Goal: Task Accomplishment & Management: Use online tool/utility

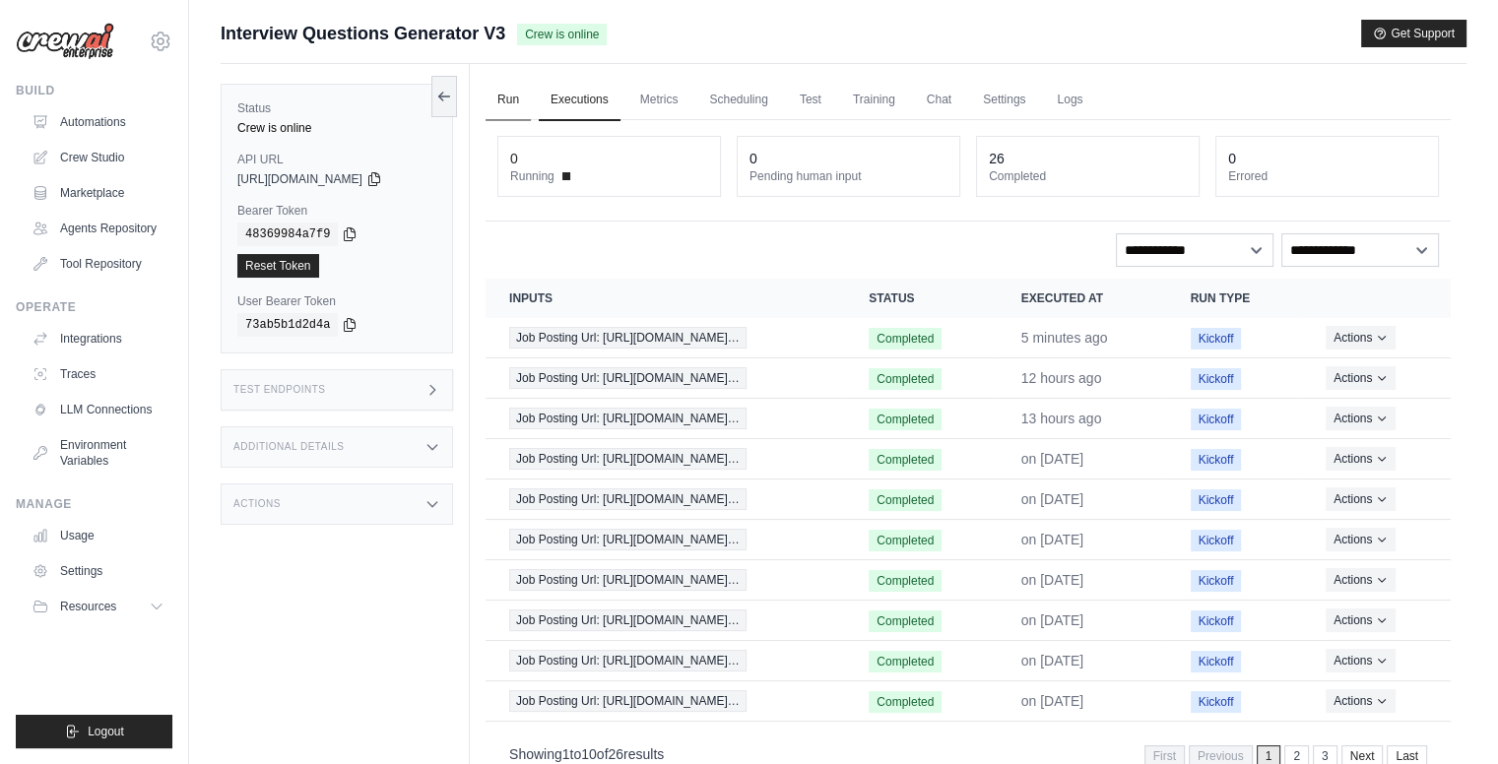
click at [501, 100] on link "Run" at bounding box center [508, 100] width 45 height 41
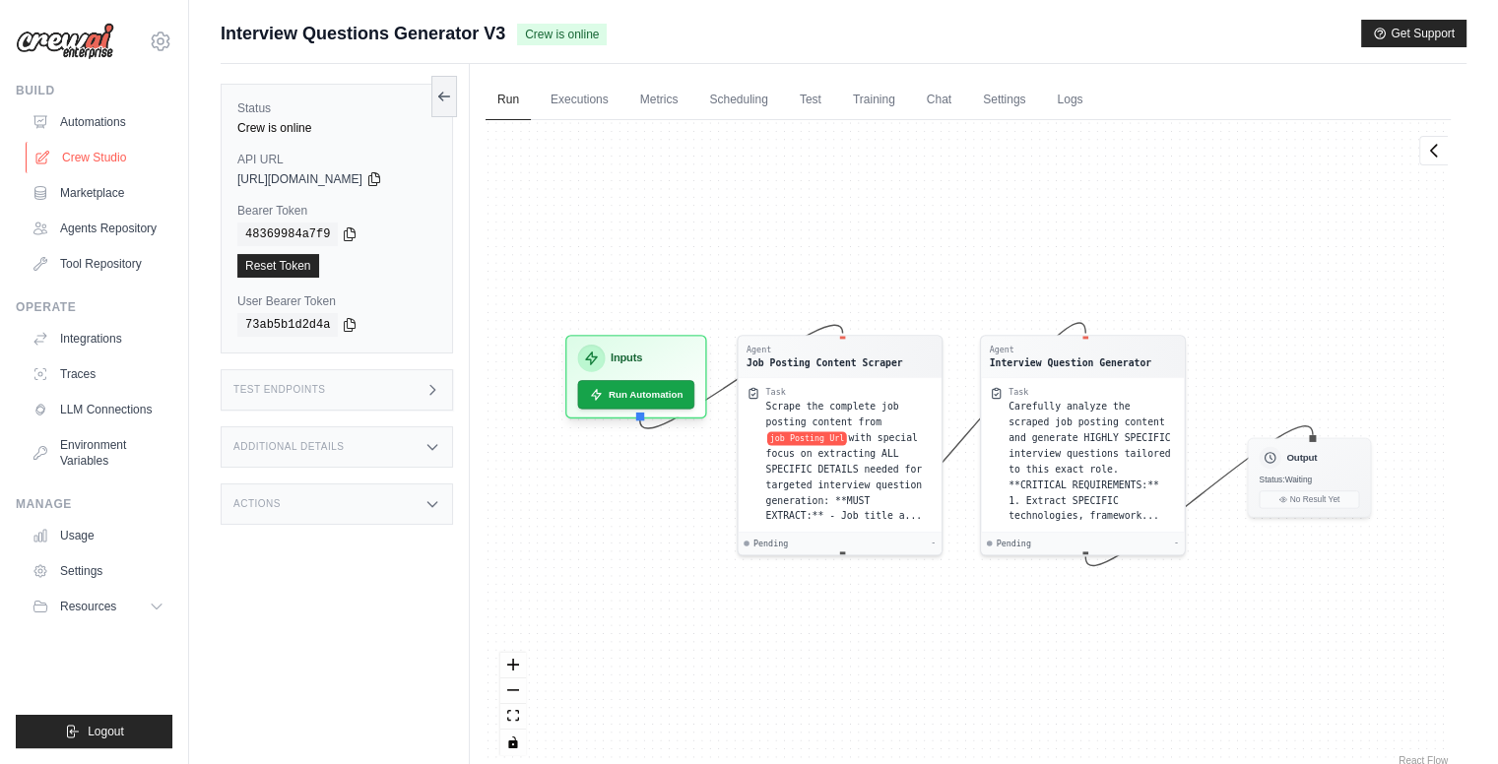
click at [66, 162] on link "Crew Studio" at bounding box center [100, 158] width 149 height 32
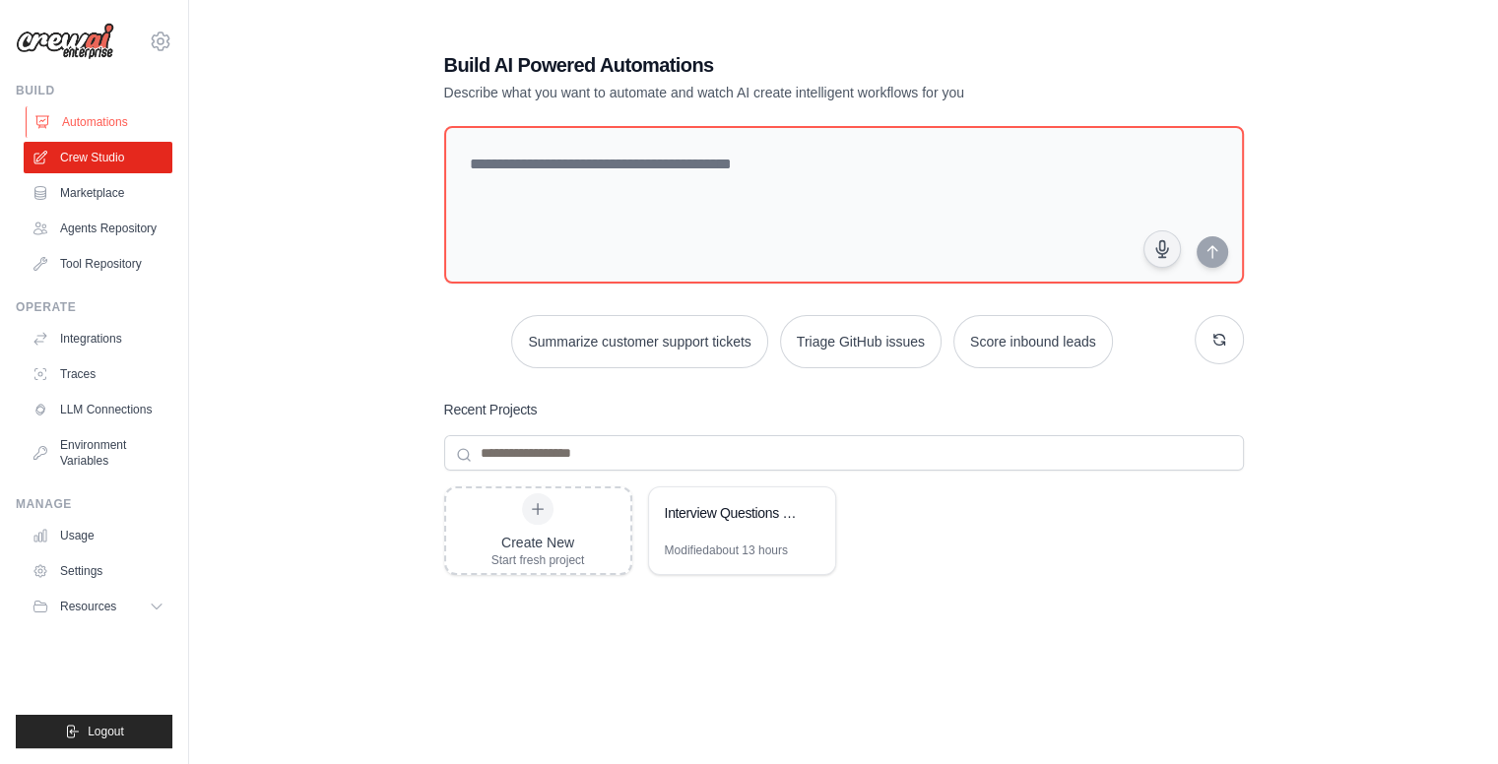
click at [87, 117] on link "Automations" at bounding box center [100, 122] width 149 height 32
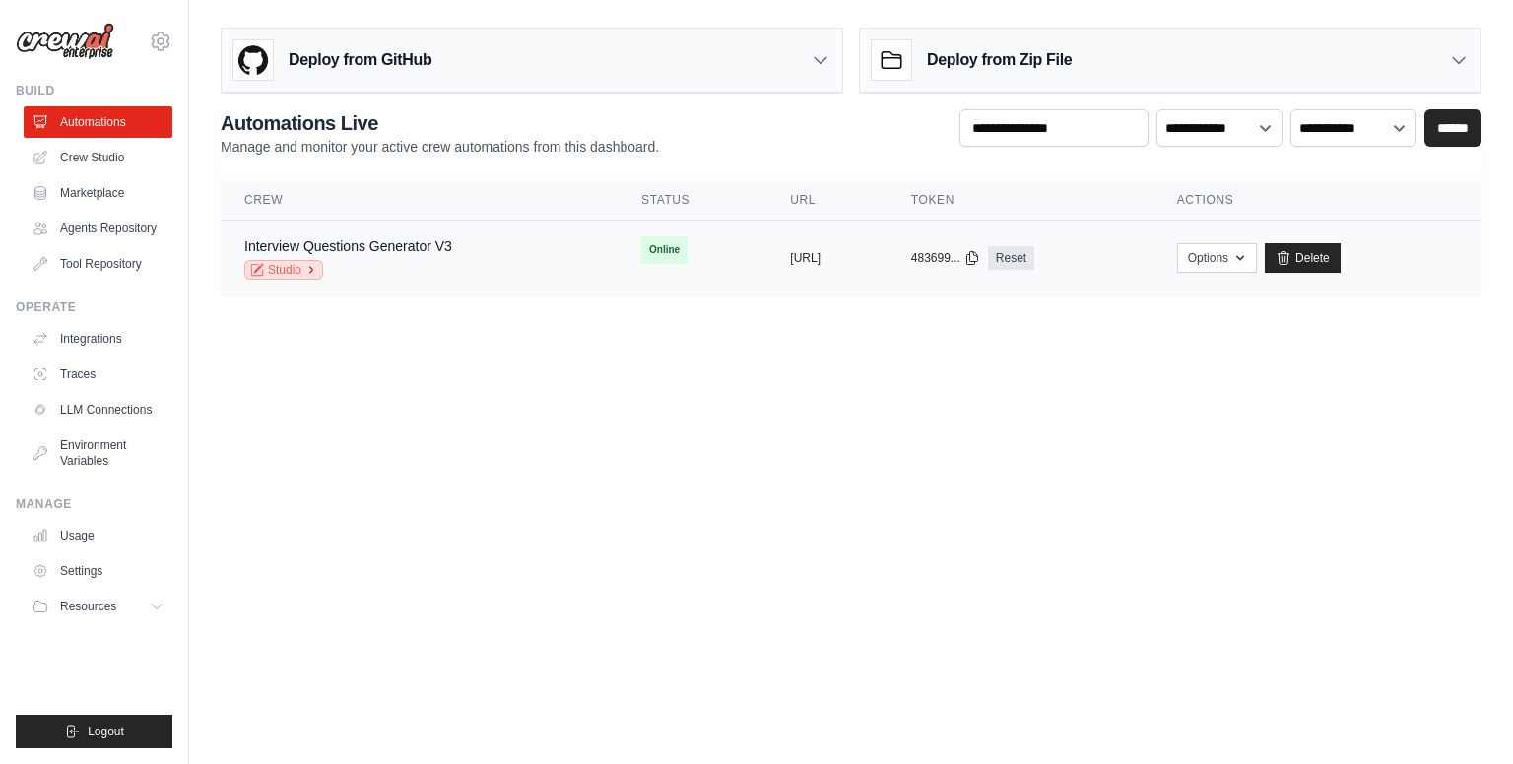
click at [280, 266] on link "Studio" at bounding box center [283, 270] width 79 height 20
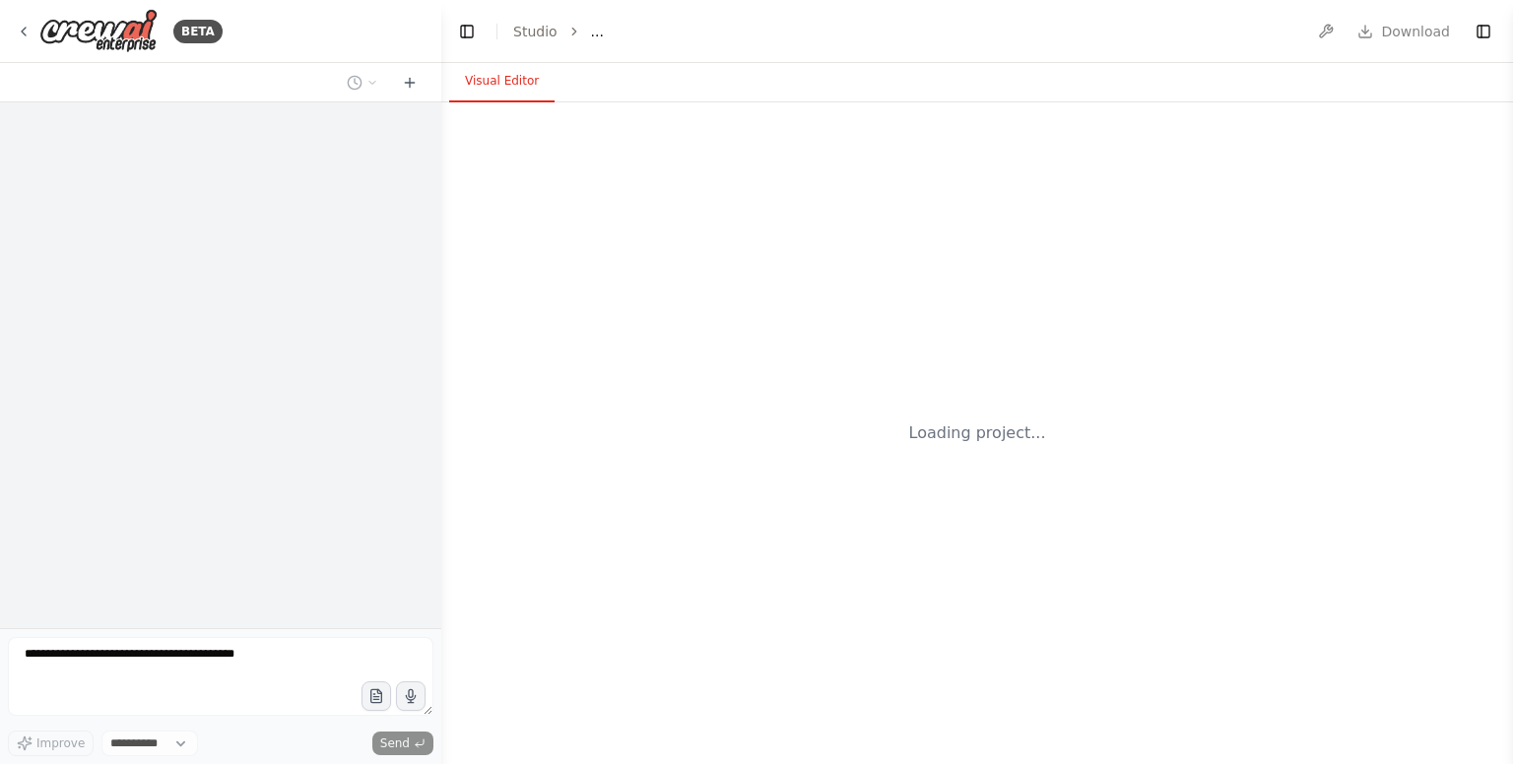
select select "****"
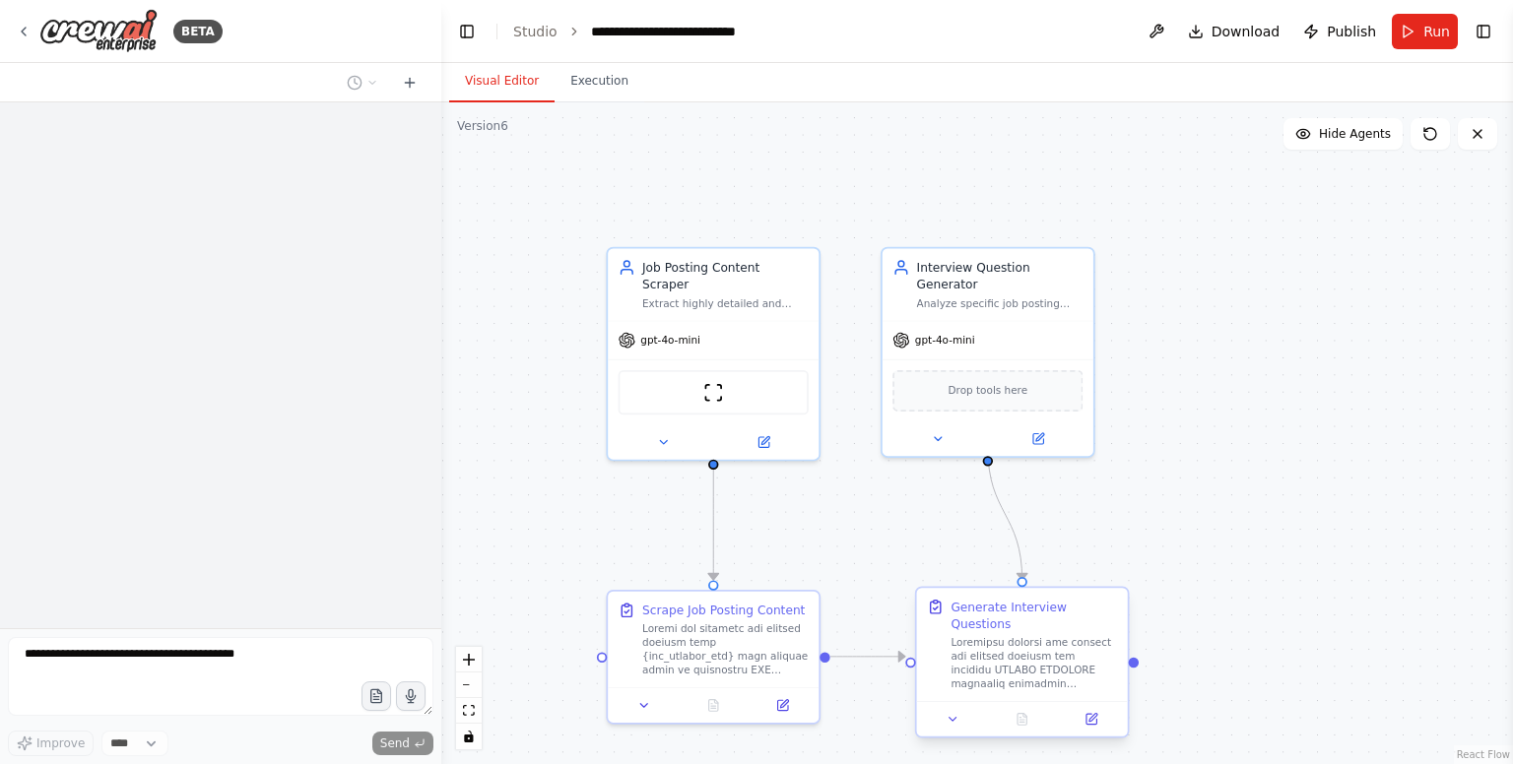
click at [1054, 671] on div at bounding box center [1034, 663] width 166 height 55
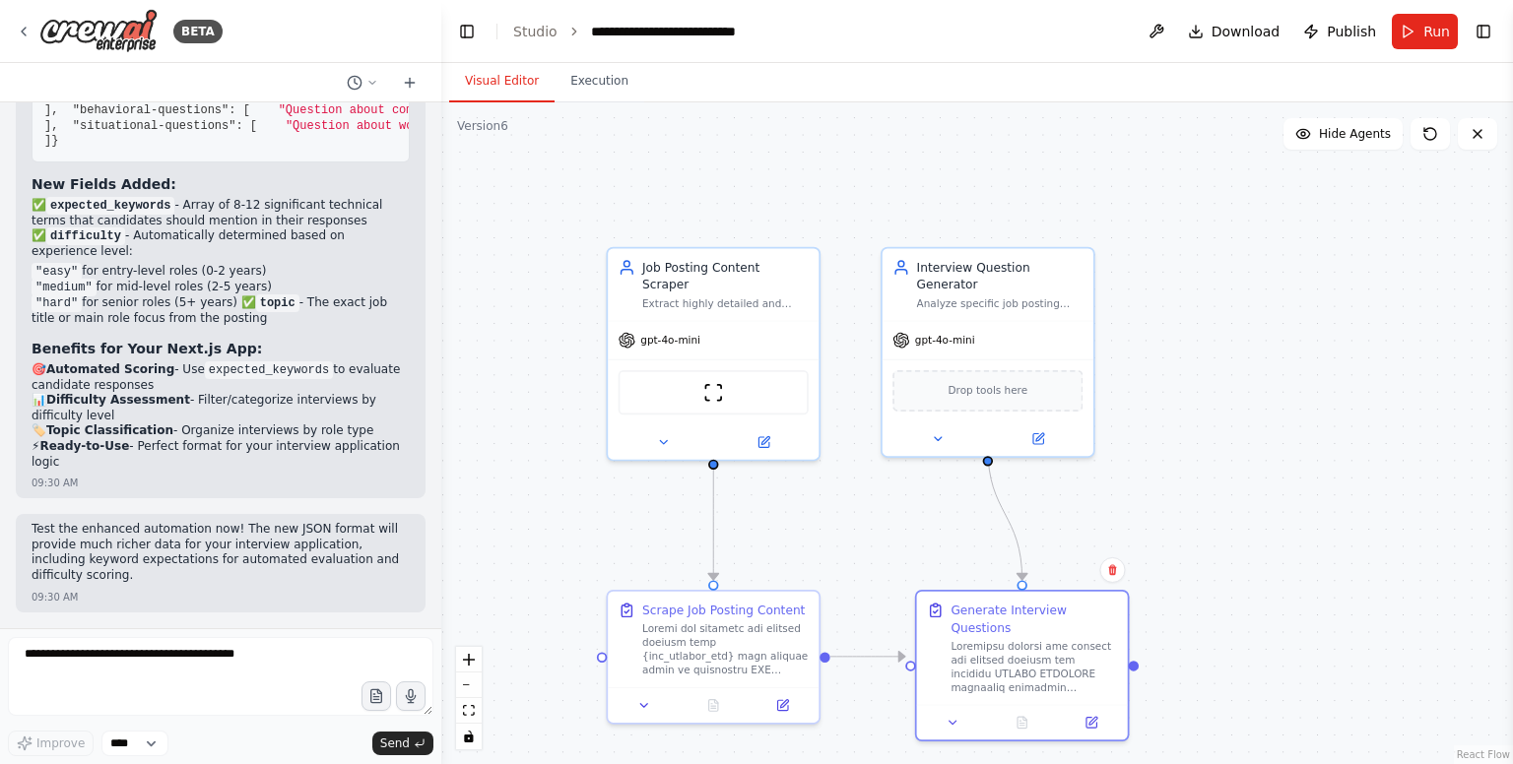
scroll to position [18246, 0]
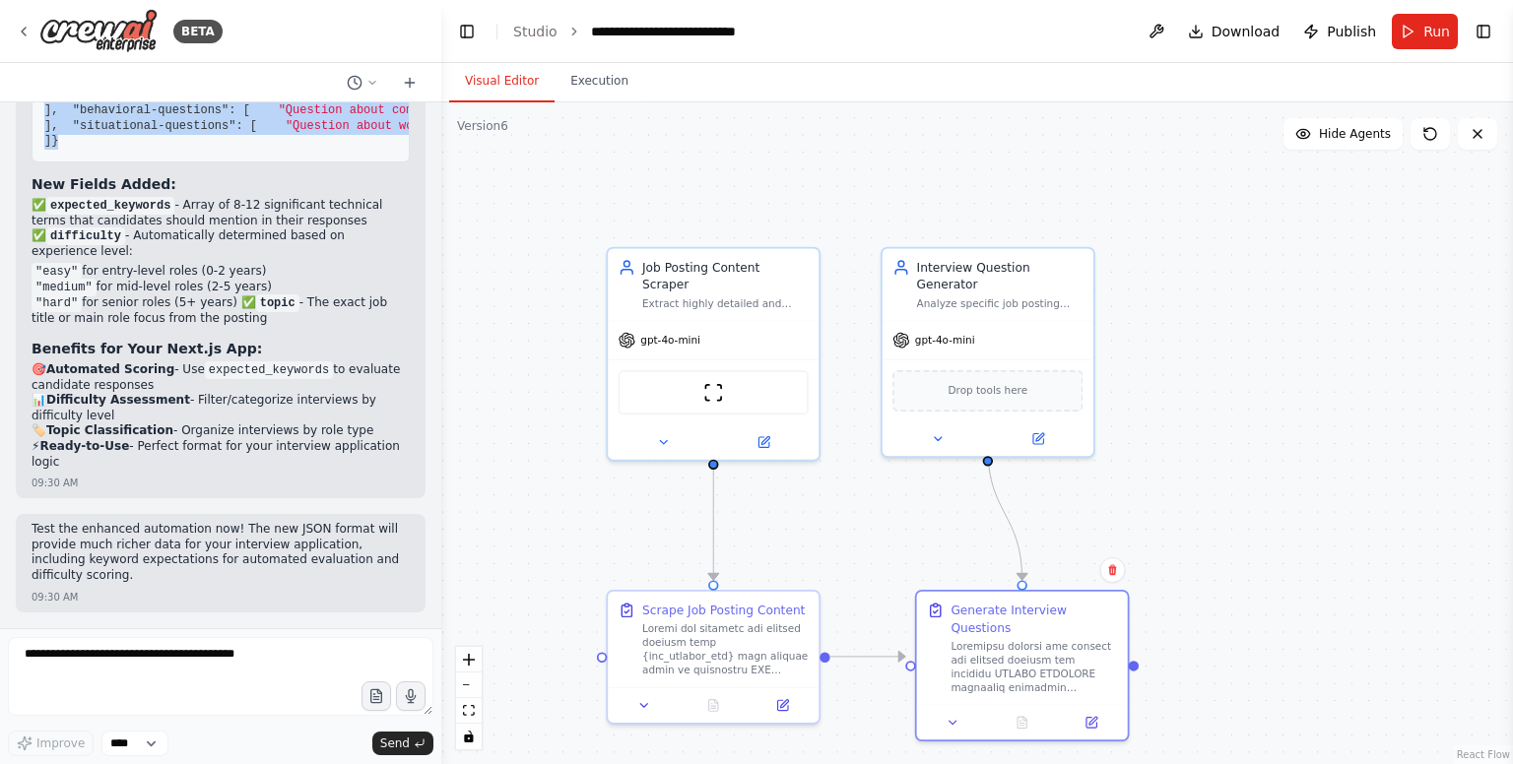
drag, startPoint x: 63, startPoint y: 526, endPoint x: 65, endPoint y: 248, distance: 277.8
click at [23, 173] on div "Perfect! I've successfully updated the automation to output the enhanced JSON f…" at bounding box center [221, 238] width 410 height 521
click at [938, 117] on span ""Question about work environment"" at bounding box center [1055, 110] width 234 height 14
drag, startPoint x: 57, startPoint y: 529, endPoint x: 20, endPoint y: 149, distance: 382.1
click at [20, 149] on div "Perfect! I've successfully updated the automation to output the enhanced JSON f…" at bounding box center [221, 238] width 410 height 521
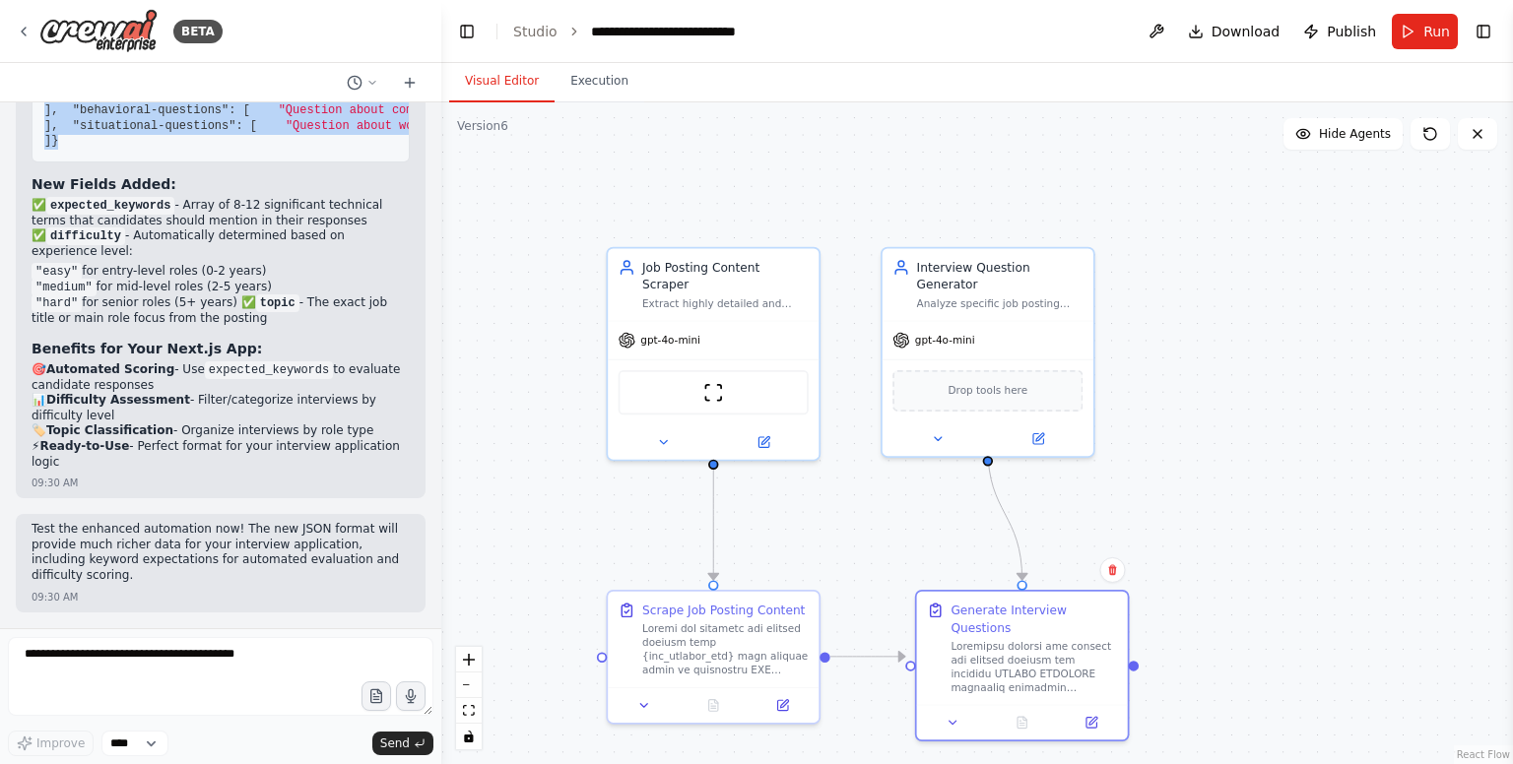
click at [20, 149] on div "Perfect! I've successfully updated the automation to output the enhanced JSON f…" at bounding box center [221, 238] width 410 height 521
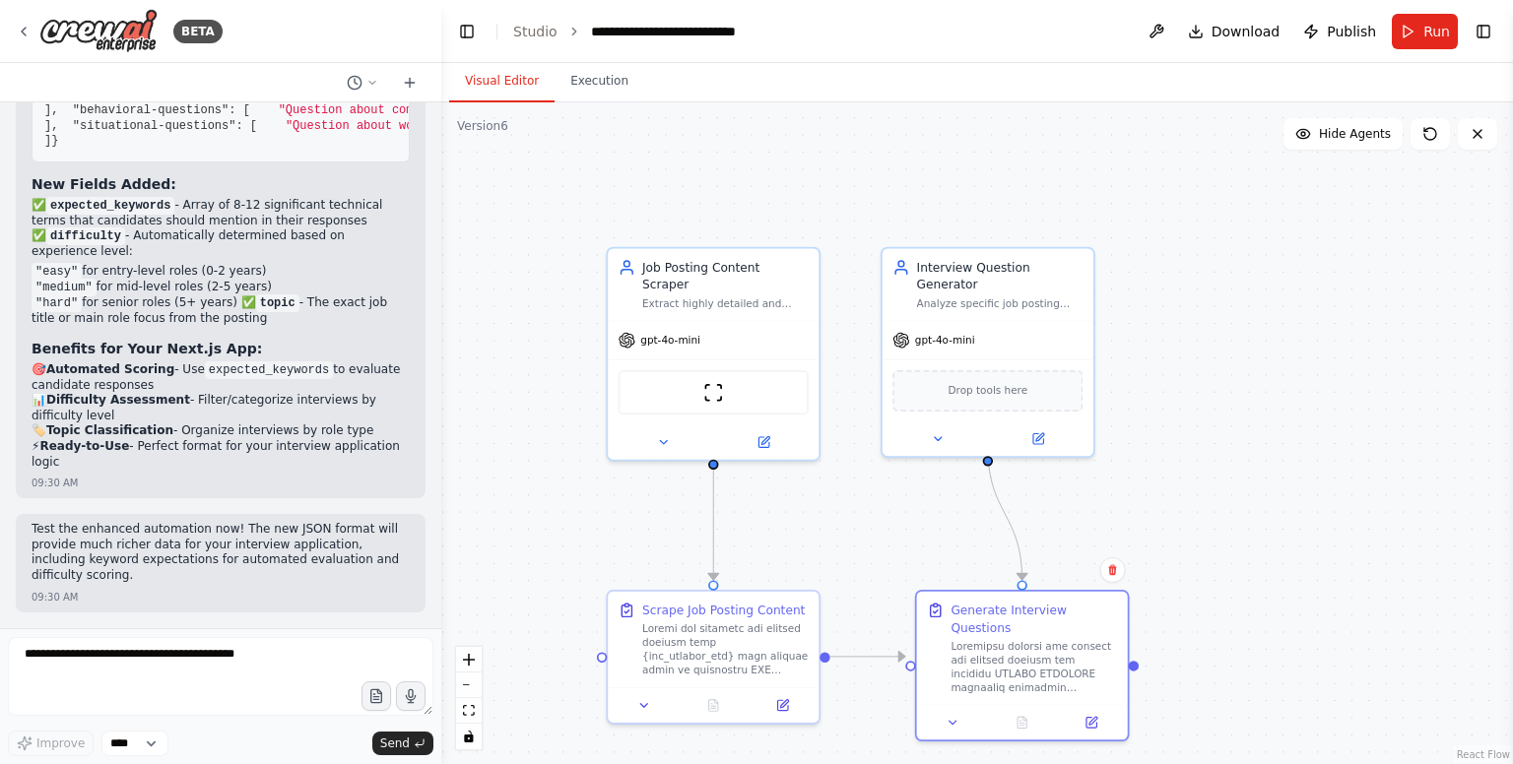
click at [112, 148] on code "{ "expected_keywords" : [ "React" , "Node.js" , "TypeScript" , "AWS" , "MongoDB…" at bounding box center [1370, 118] width 2653 height 60
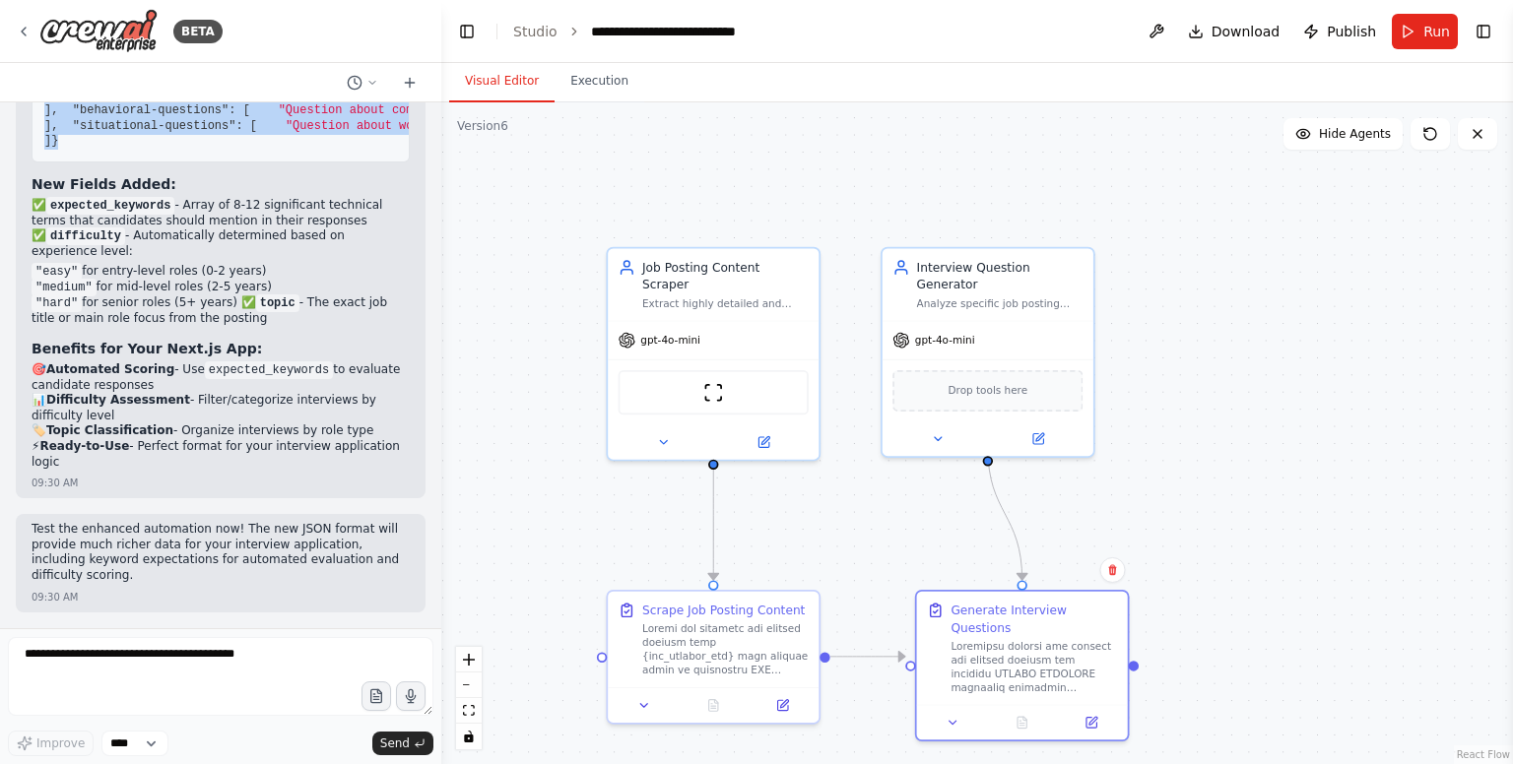
drag, startPoint x: 87, startPoint y: 529, endPoint x: 28, endPoint y: 166, distance: 367.3
click at [28, 166] on div "Perfect! I've successfully updated the automation to output the enhanced JSON f…" at bounding box center [221, 238] width 410 height 521
copy code "{ "expected_keywords" : [ "React" , "Node.js" , "TypeScript" , "AWS" , "MongoDB…"
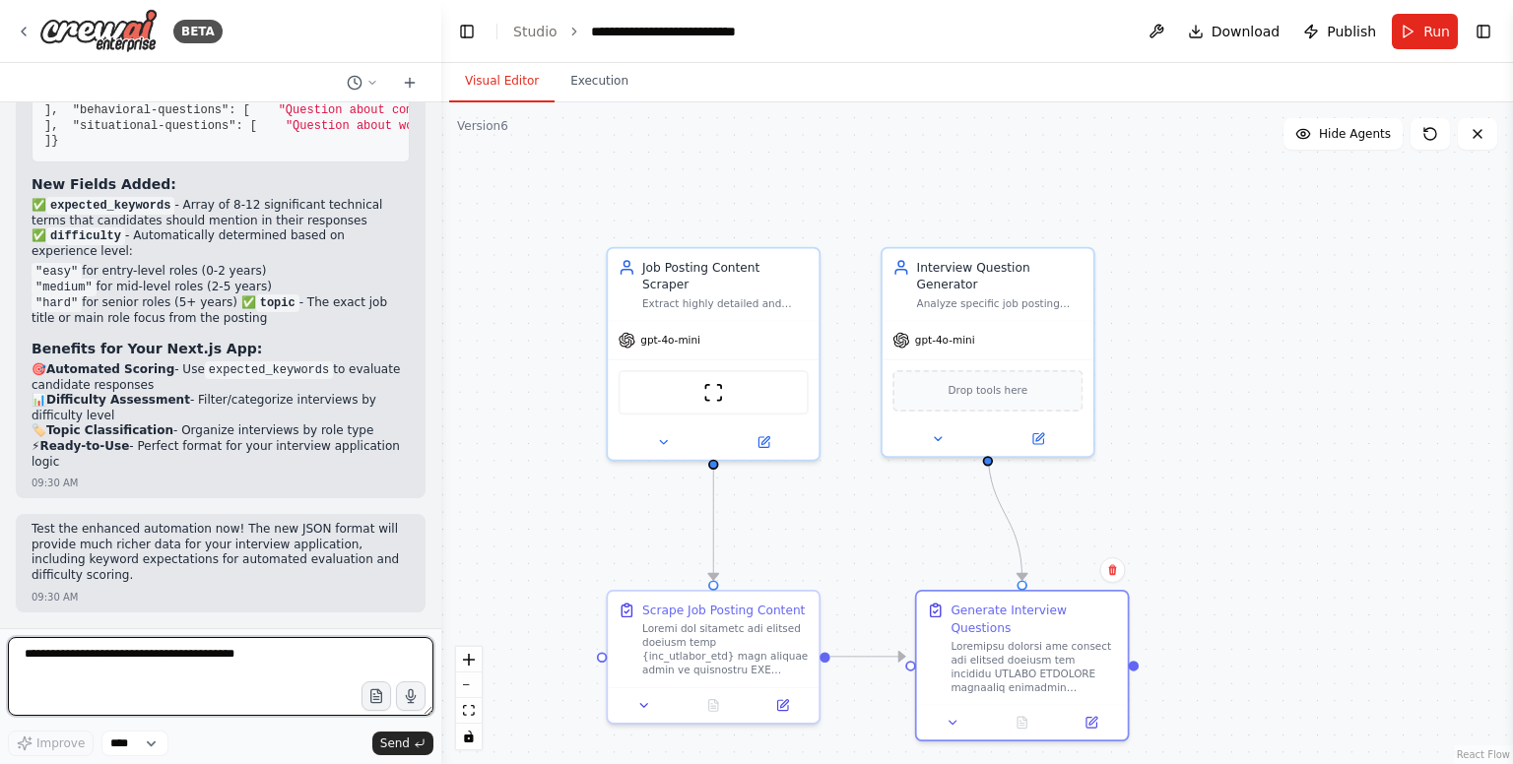
click at [213, 663] on textarea at bounding box center [221, 676] width 426 height 79
paste textarea "**********"
type textarea "**********"
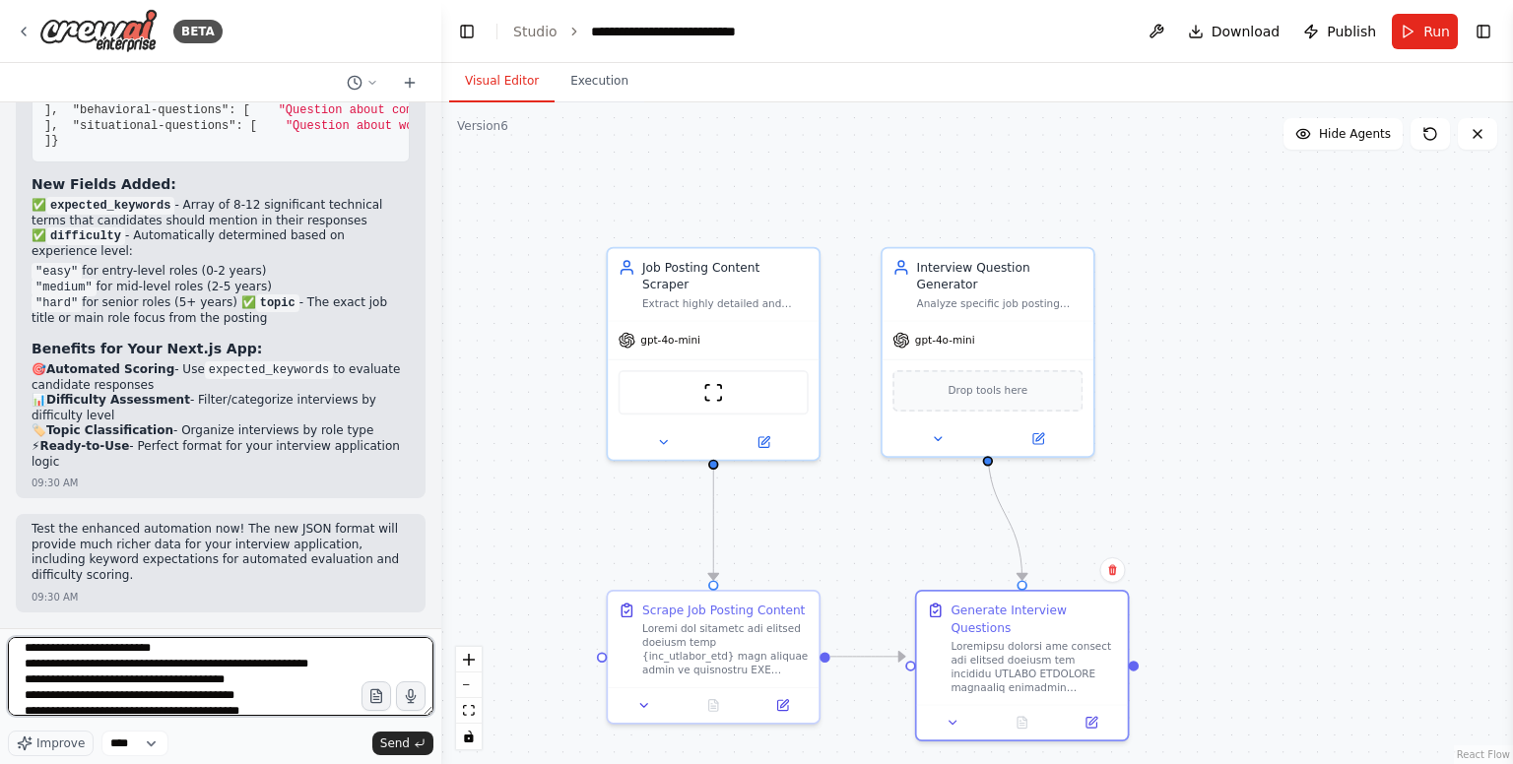
scroll to position [99, 0]
click at [200, 656] on textarea "**********" at bounding box center [221, 676] width 426 height 79
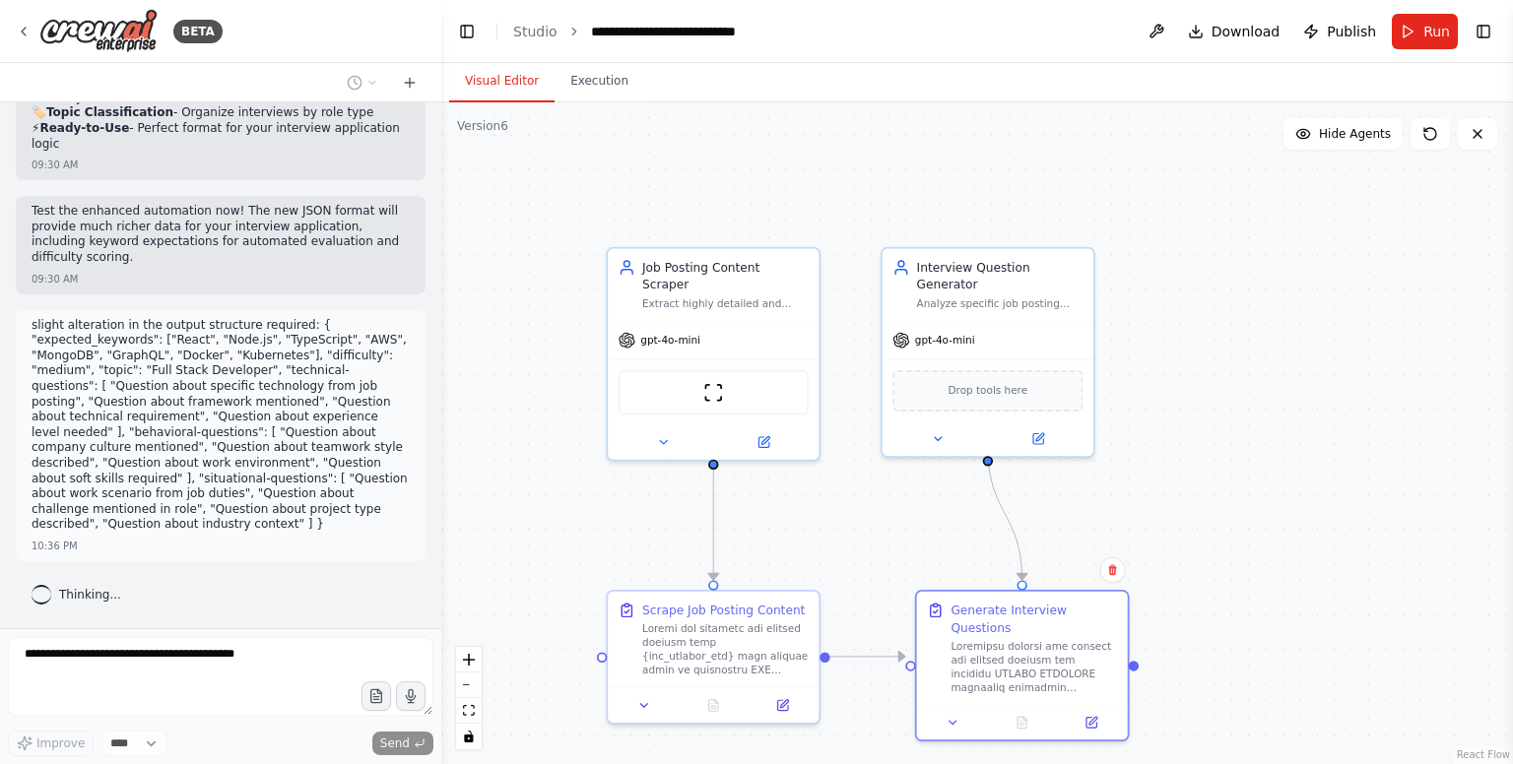
scroll to position [18943, 0]
click at [226, 495] on p "slight alteration in the output structure required: { "expected_keywords": ["Re…" at bounding box center [221, 425] width 378 height 215
drag, startPoint x: 281, startPoint y: 461, endPoint x: 235, endPoint y: 437, distance: 51.1
click at [235, 437] on p "slight alteration in the output structure required: { "expected_keywords": ["Re…" at bounding box center [221, 425] width 378 height 215
click at [166, 496] on p "slight alteration in the output structure required: { "expected_keywords": ["Re…" at bounding box center [221, 425] width 378 height 215
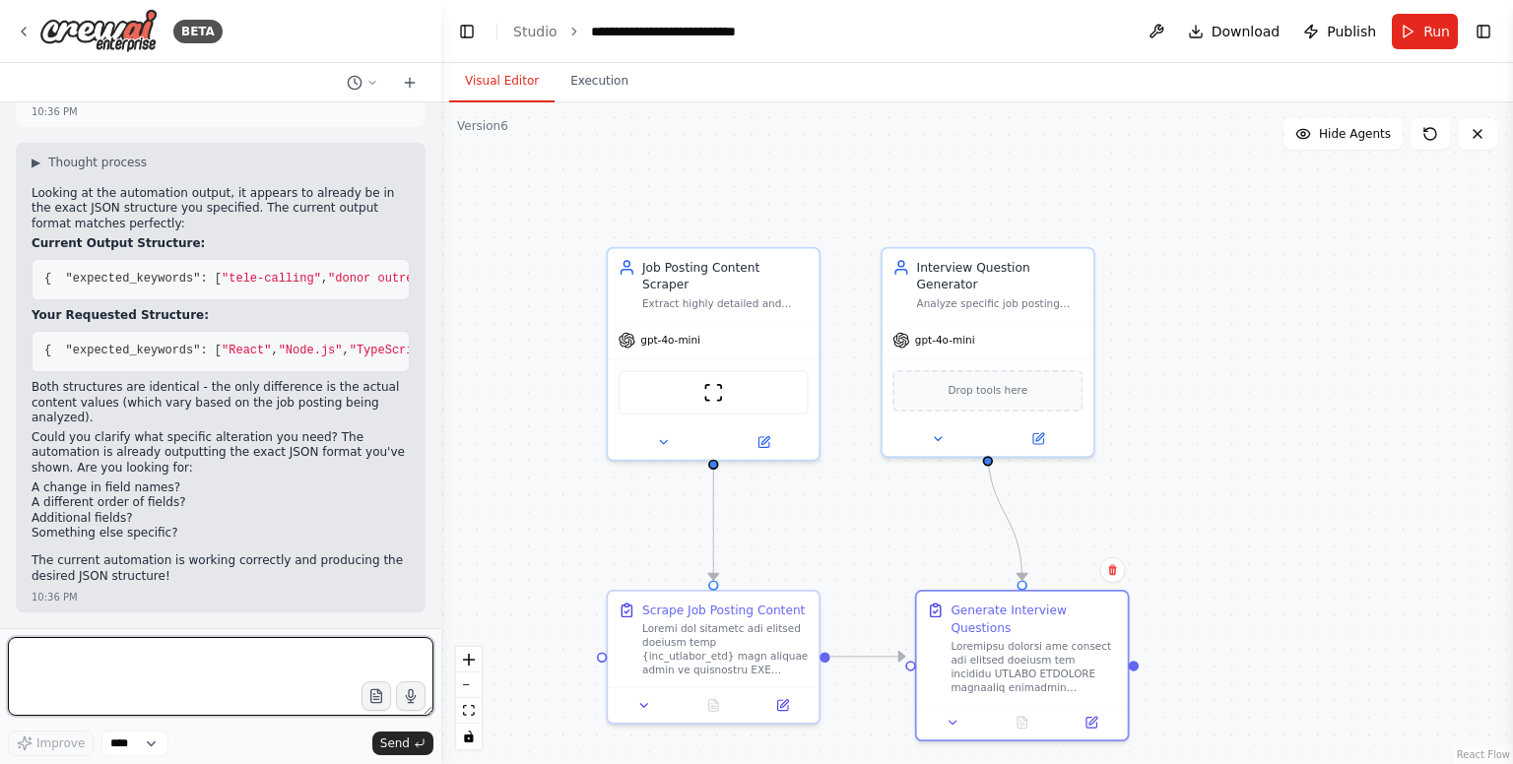
scroll to position [19016, 0]
click at [154, 671] on textarea at bounding box center [221, 676] width 426 height 79
paste textarea "**********"
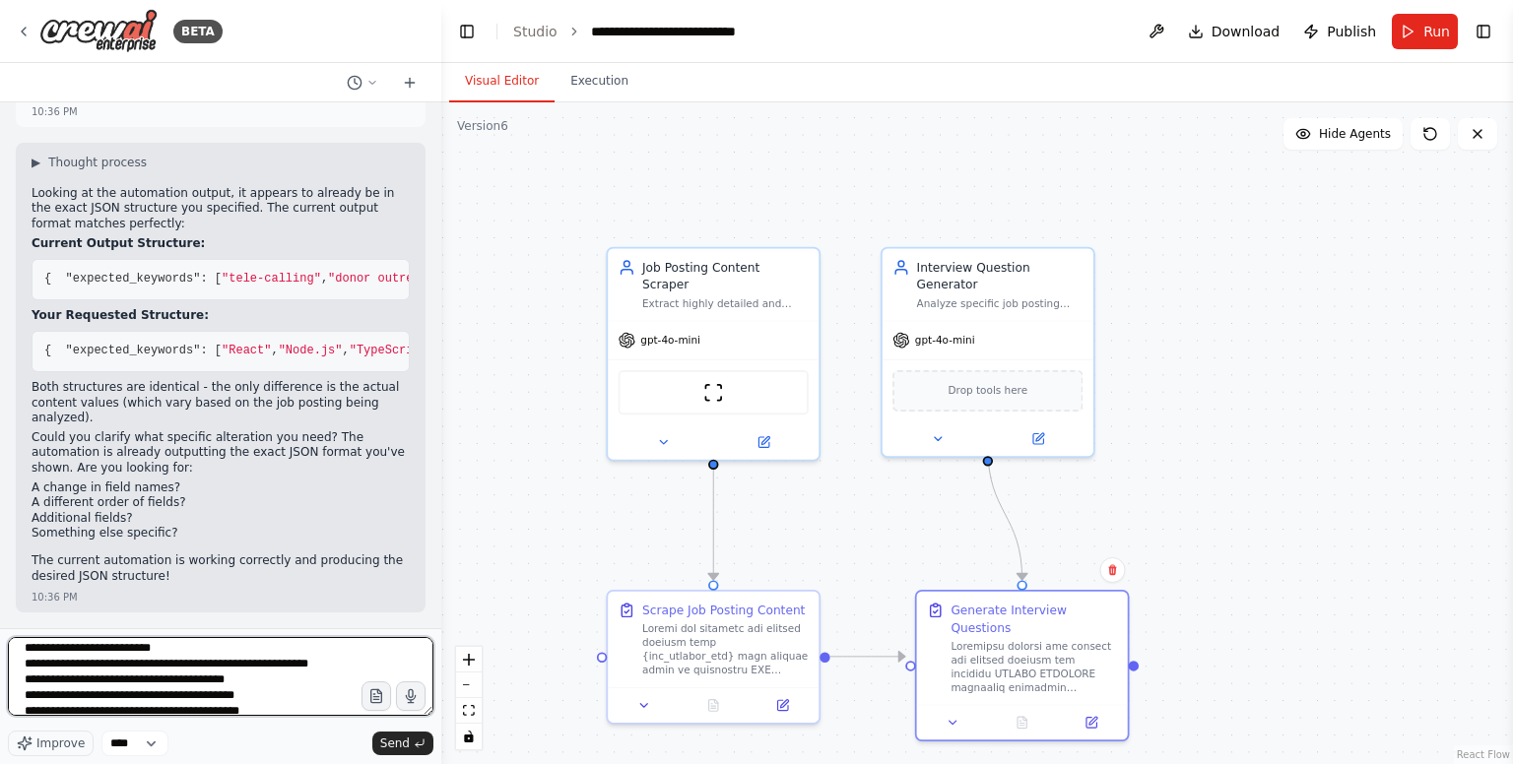
scroll to position [100, 0]
click at [197, 666] on textarea "**********" at bounding box center [221, 676] width 426 height 79
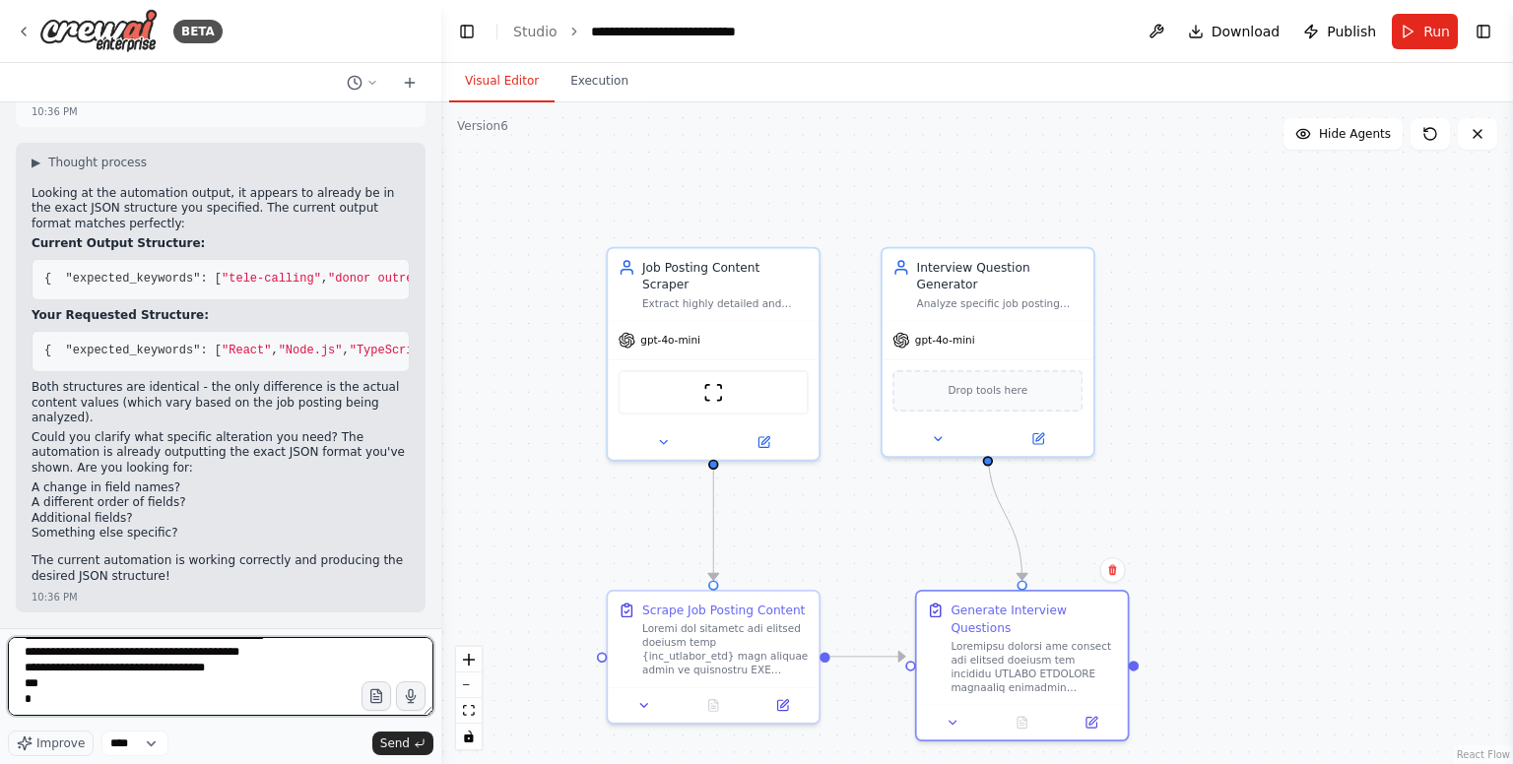
scroll to position [375, 0]
click at [130, 700] on textarea "**********" at bounding box center [221, 676] width 426 height 79
type textarea "**********"
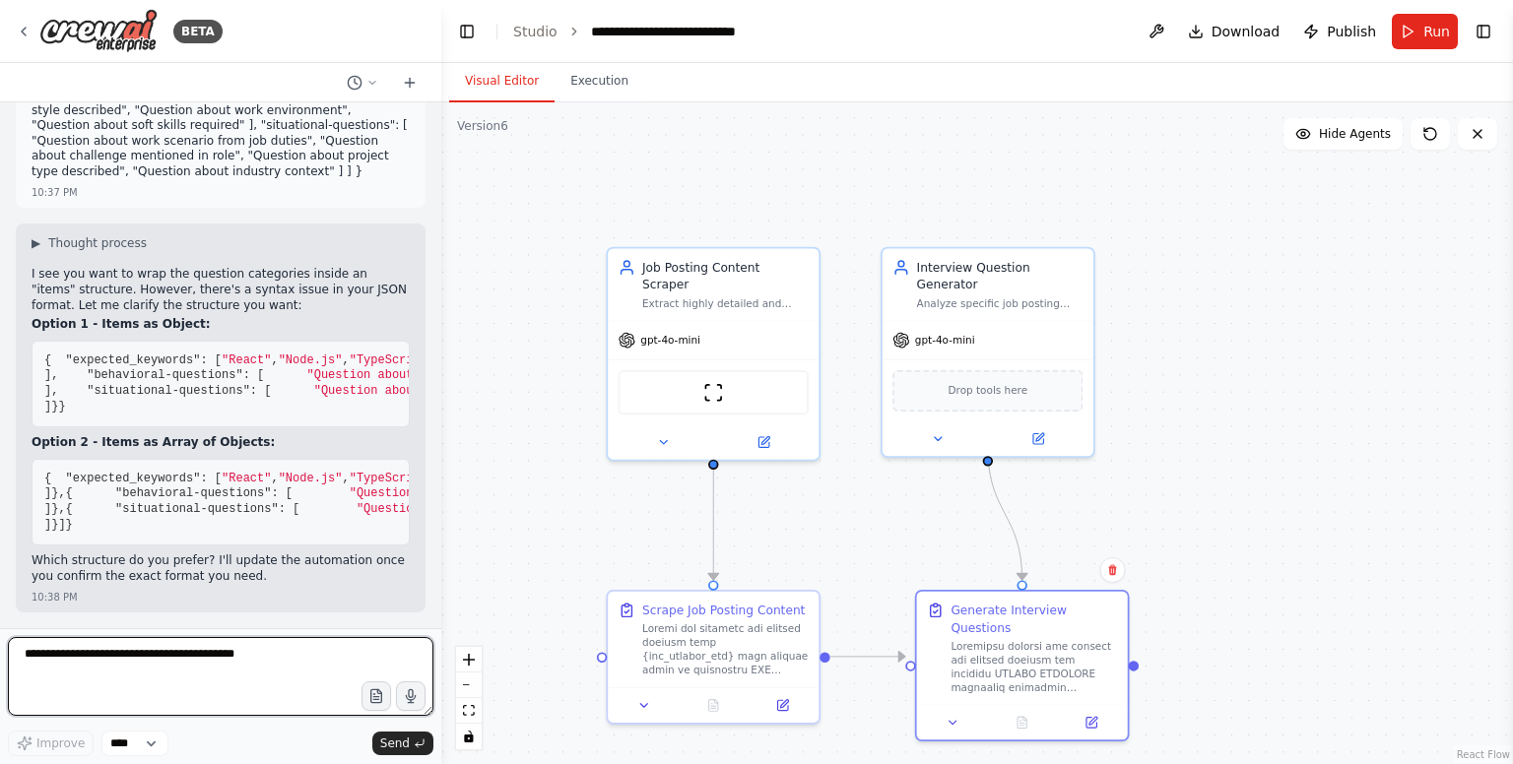
scroll to position [21031, 0]
type textarea "**********"
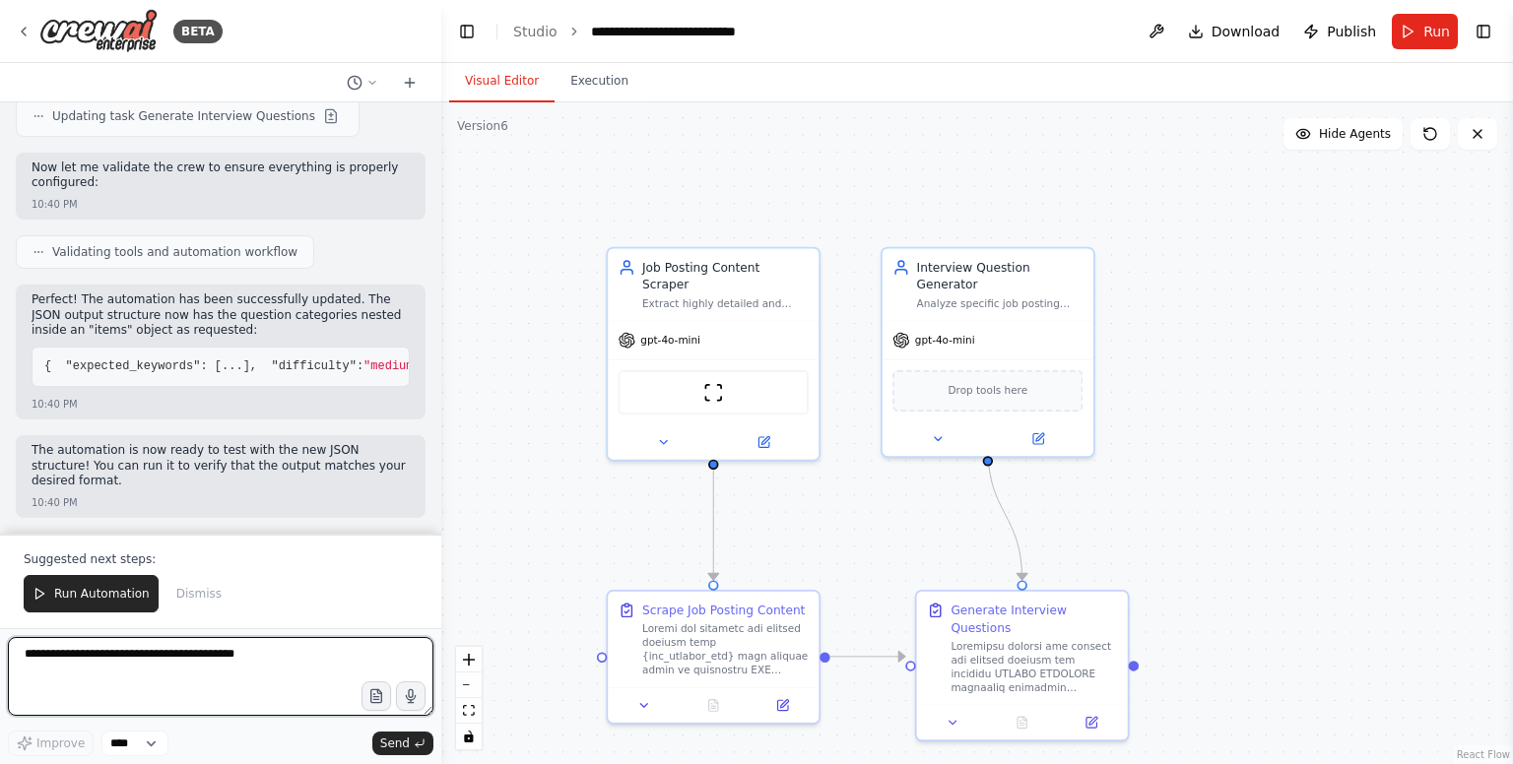
scroll to position [22275, 0]
click at [1010, 645] on div at bounding box center [1034, 663] width 166 height 55
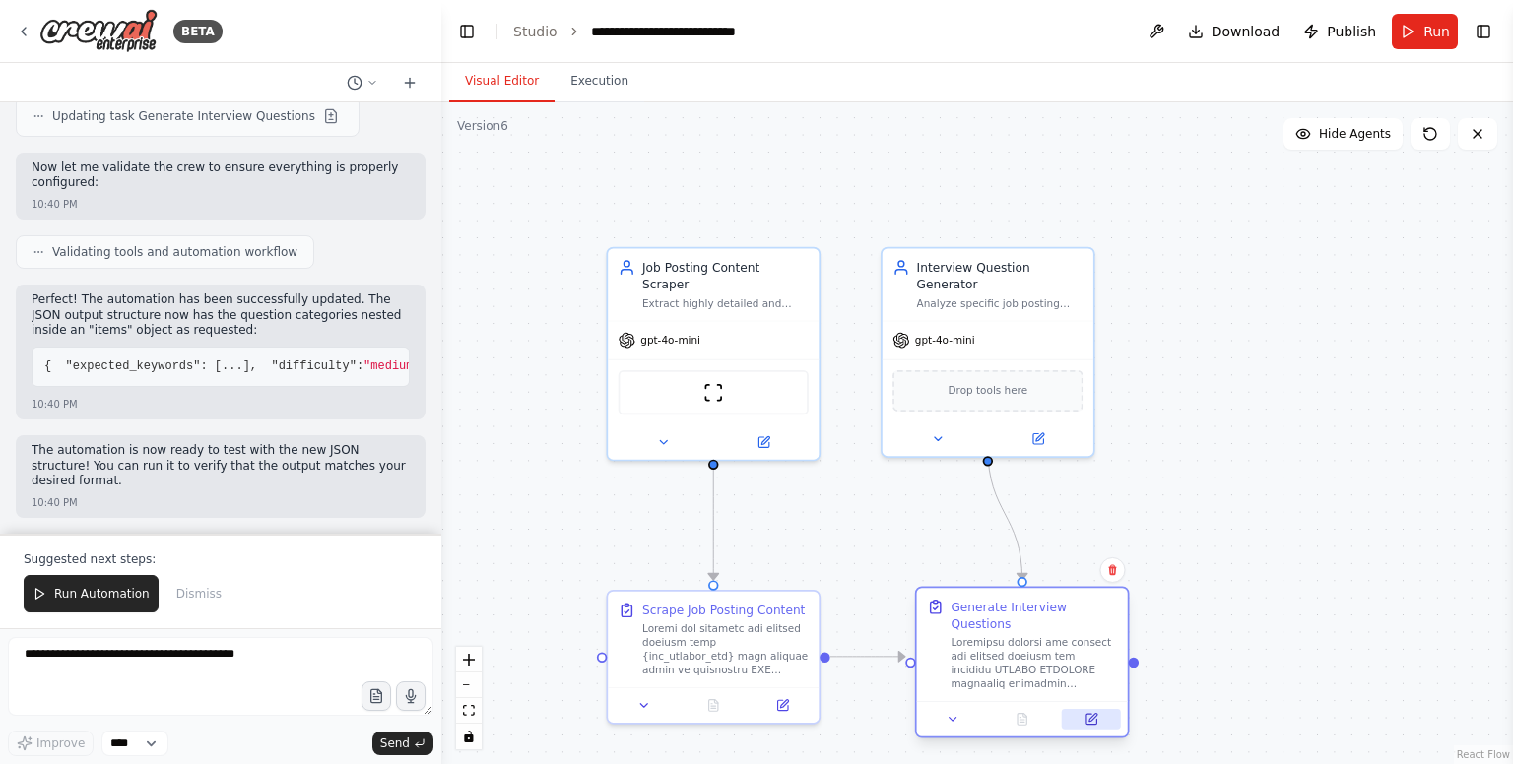
click at [1092, 714] on icon at bounding box center [1094, 718] width 8 height 8
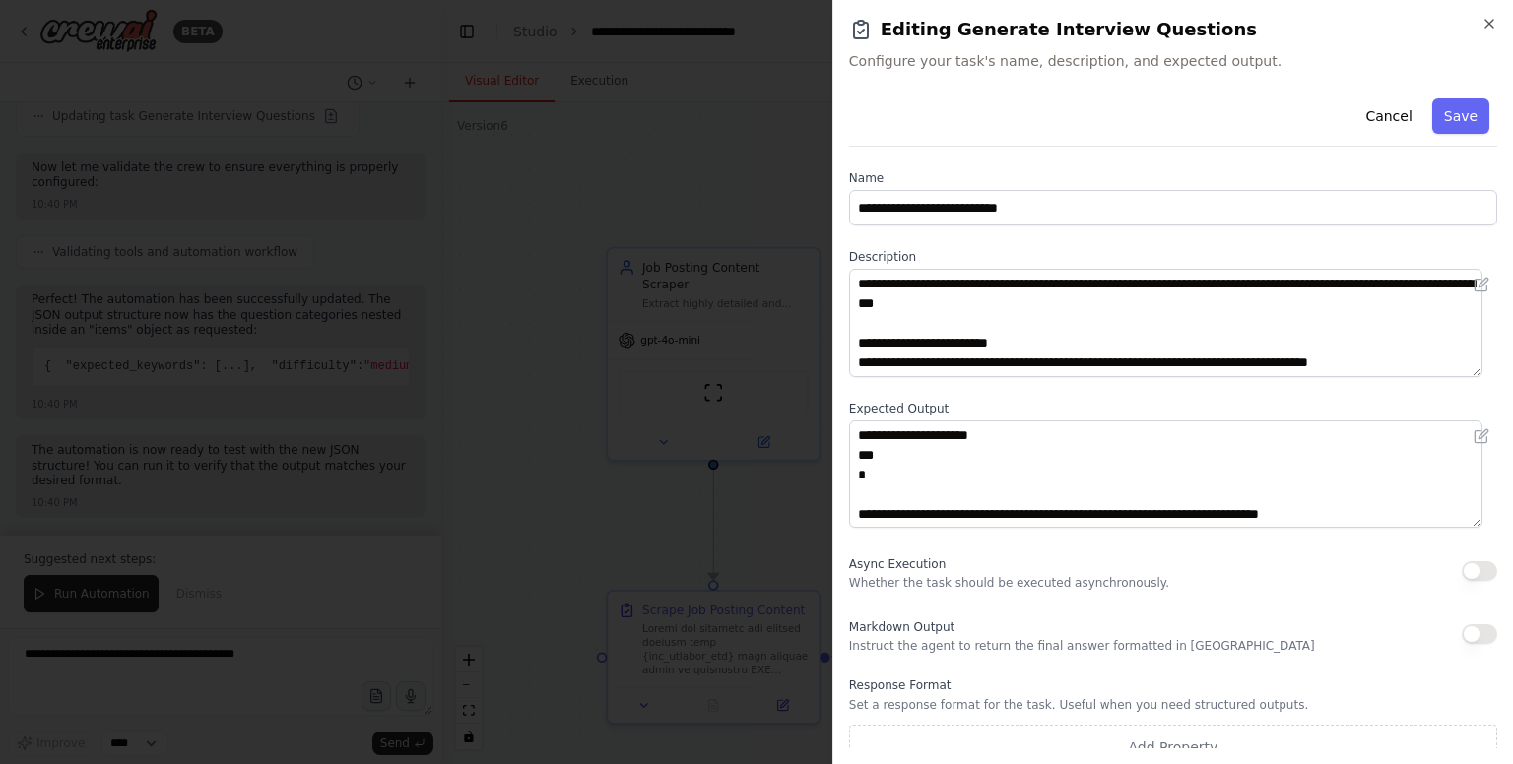
scroll to position [256, 0]
click at [1463, 119] on button "Save" at bounding box center [1460, 116] width 57 height 35
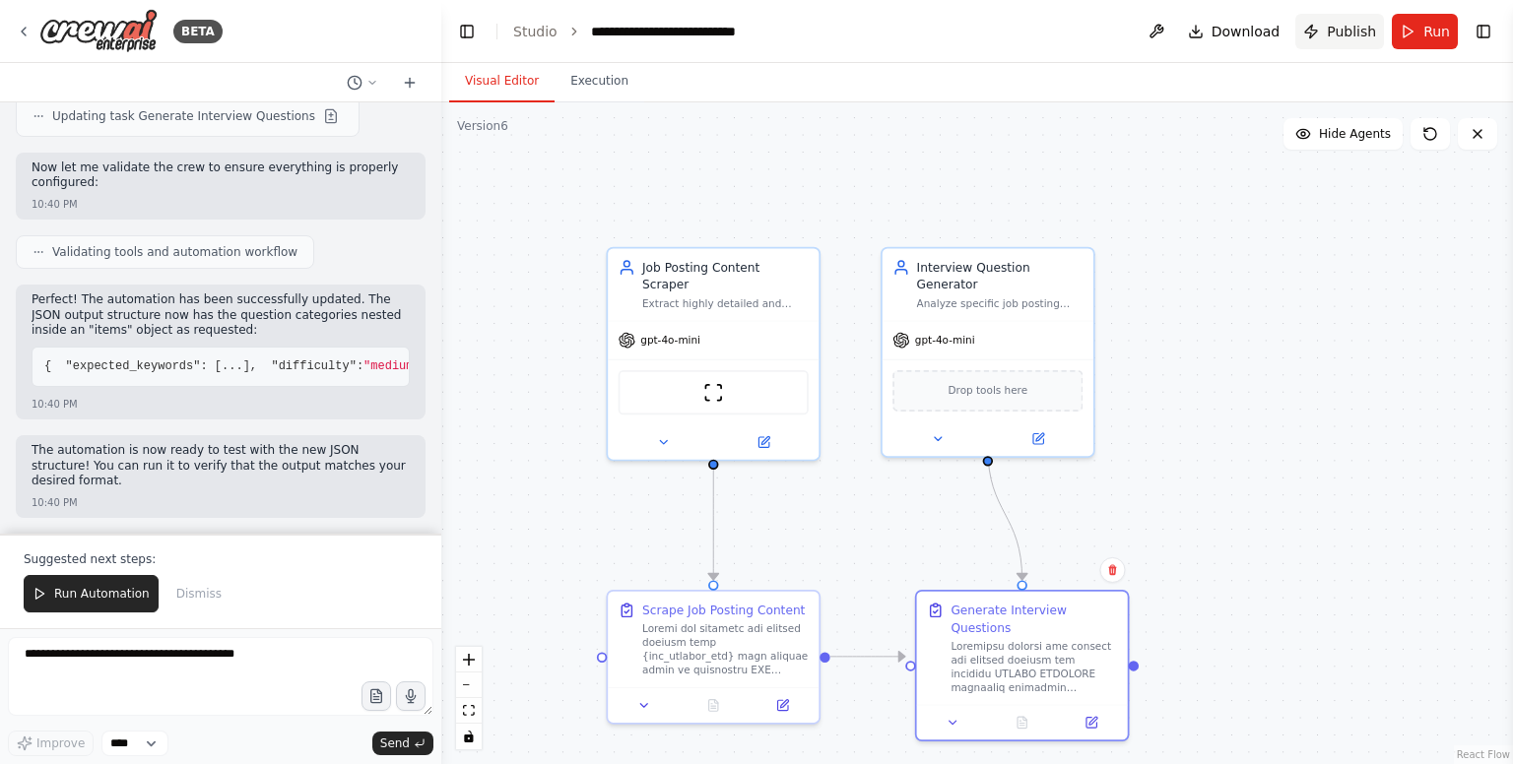
click at [1346, 36] on span "Publish" at bounding box center [1351, 32] width 49 height 20
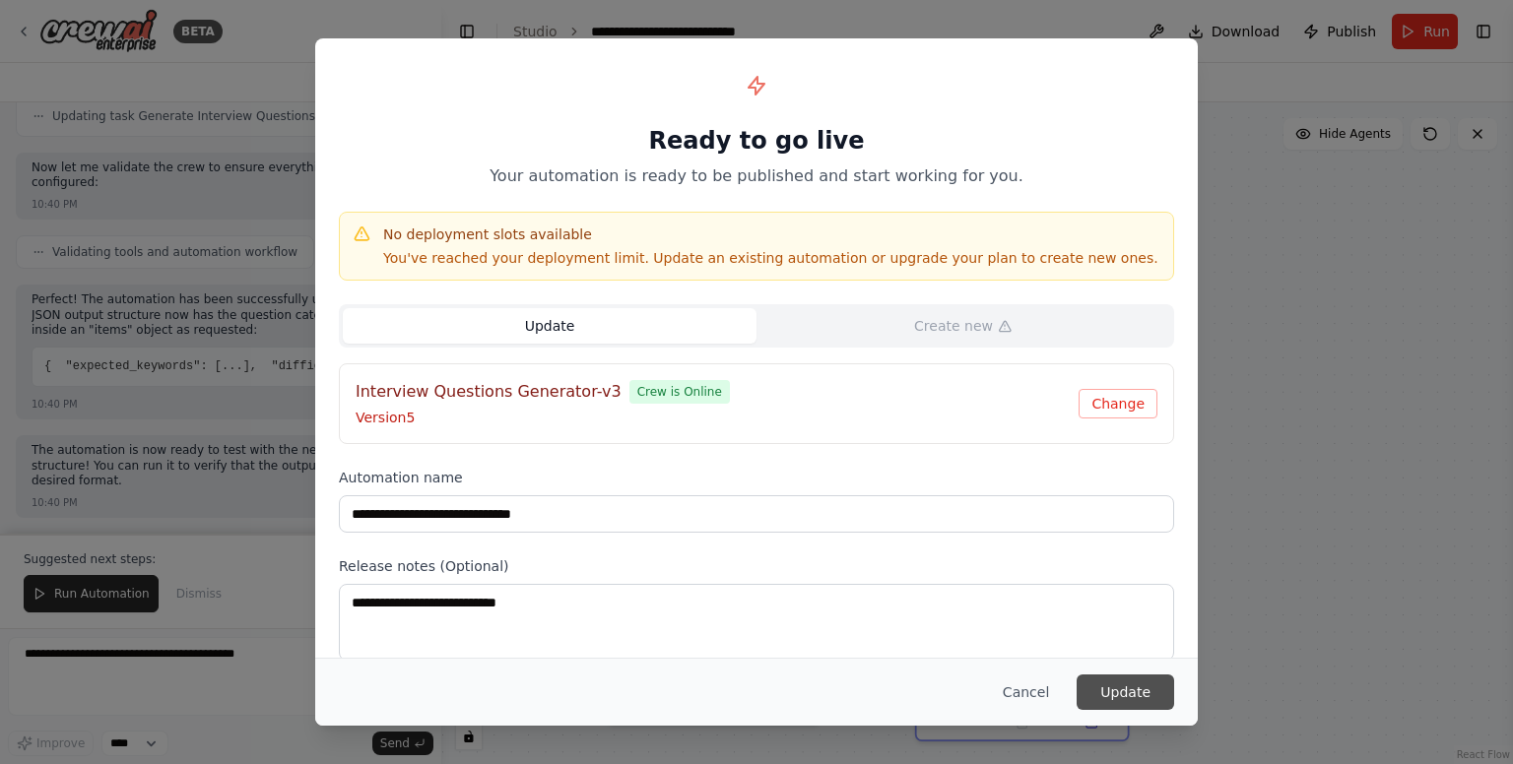
click at [1141, 690] on button "Update" at bounding box center [1126, 692] width 98 height 35
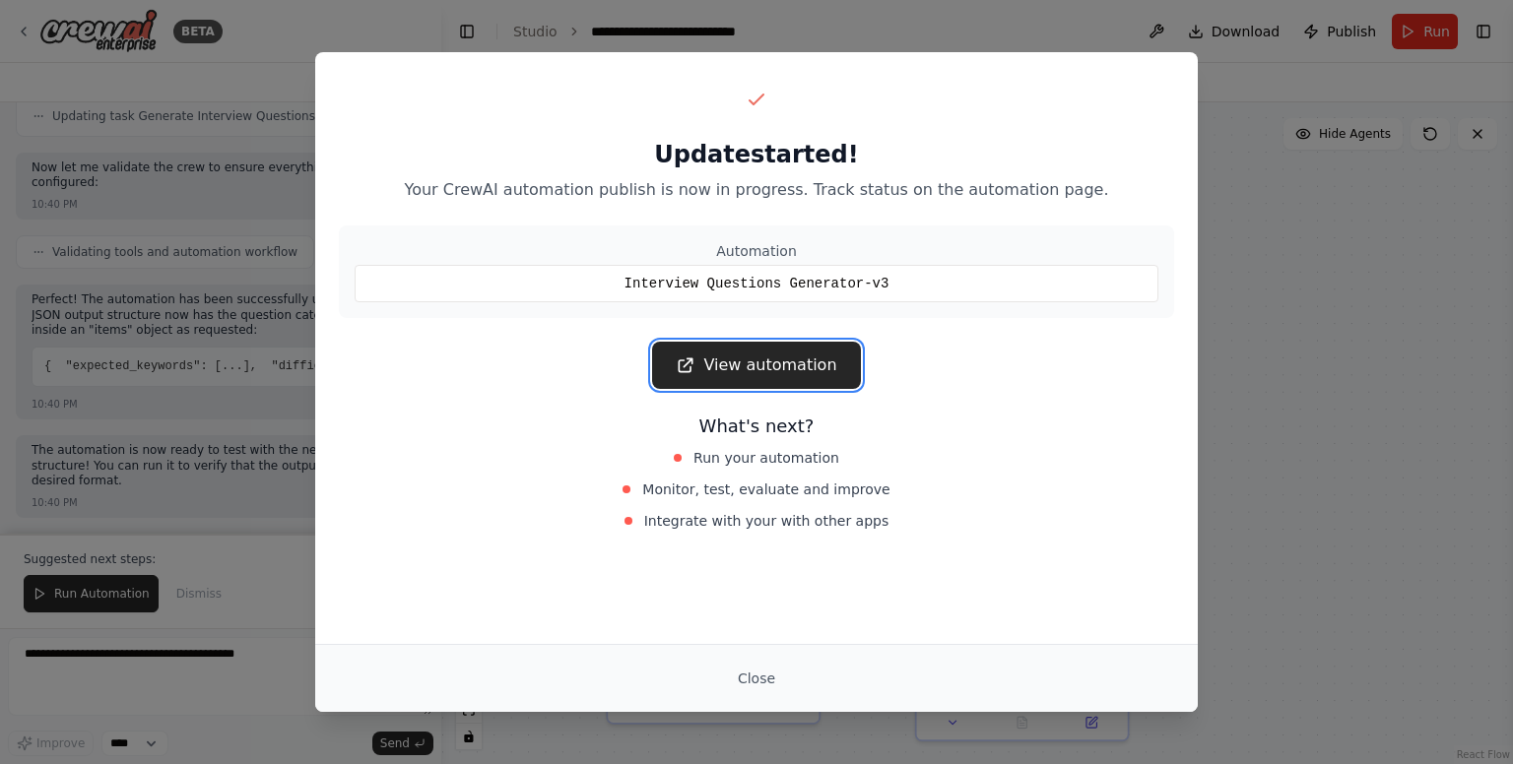
click at [762, 374] on link "View automation" at bounding box center [756, 365] width 208 height 47
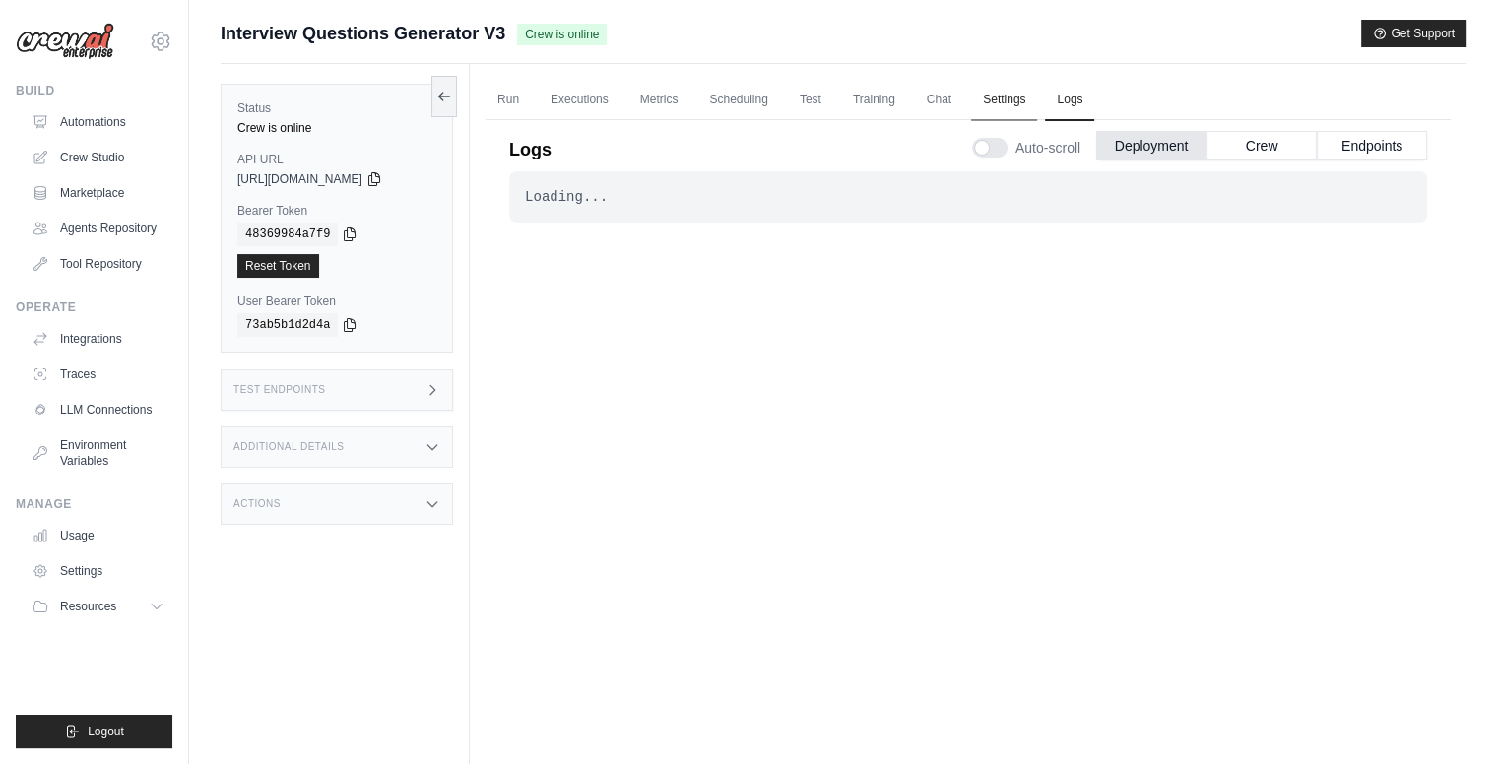
click at [1002, 100] on link "Settings" at bounding box center [1004, 100] width 66 height 41
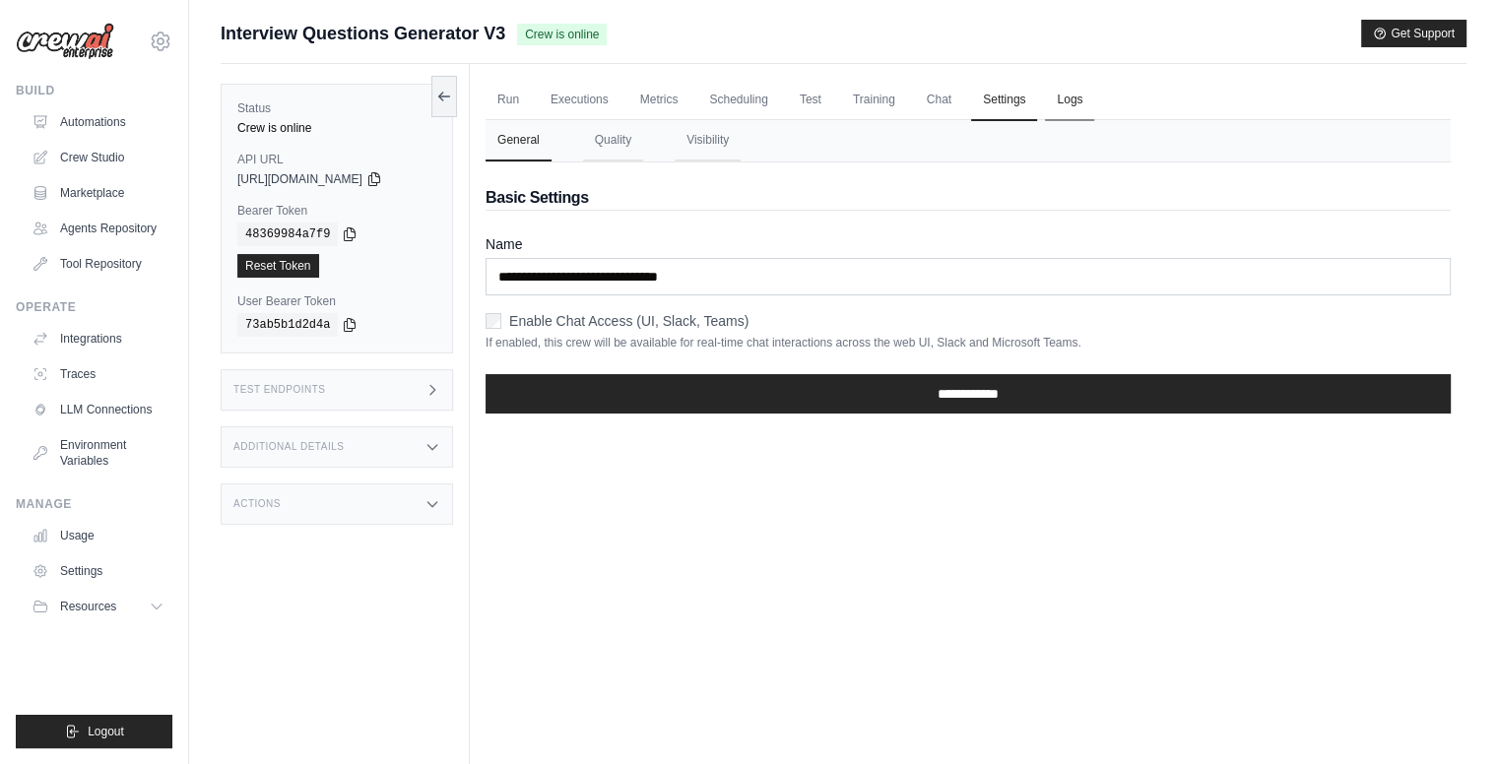
click at [1061, 100] on link "Logs" at bounding box center [1069, 100] width 49 height 41
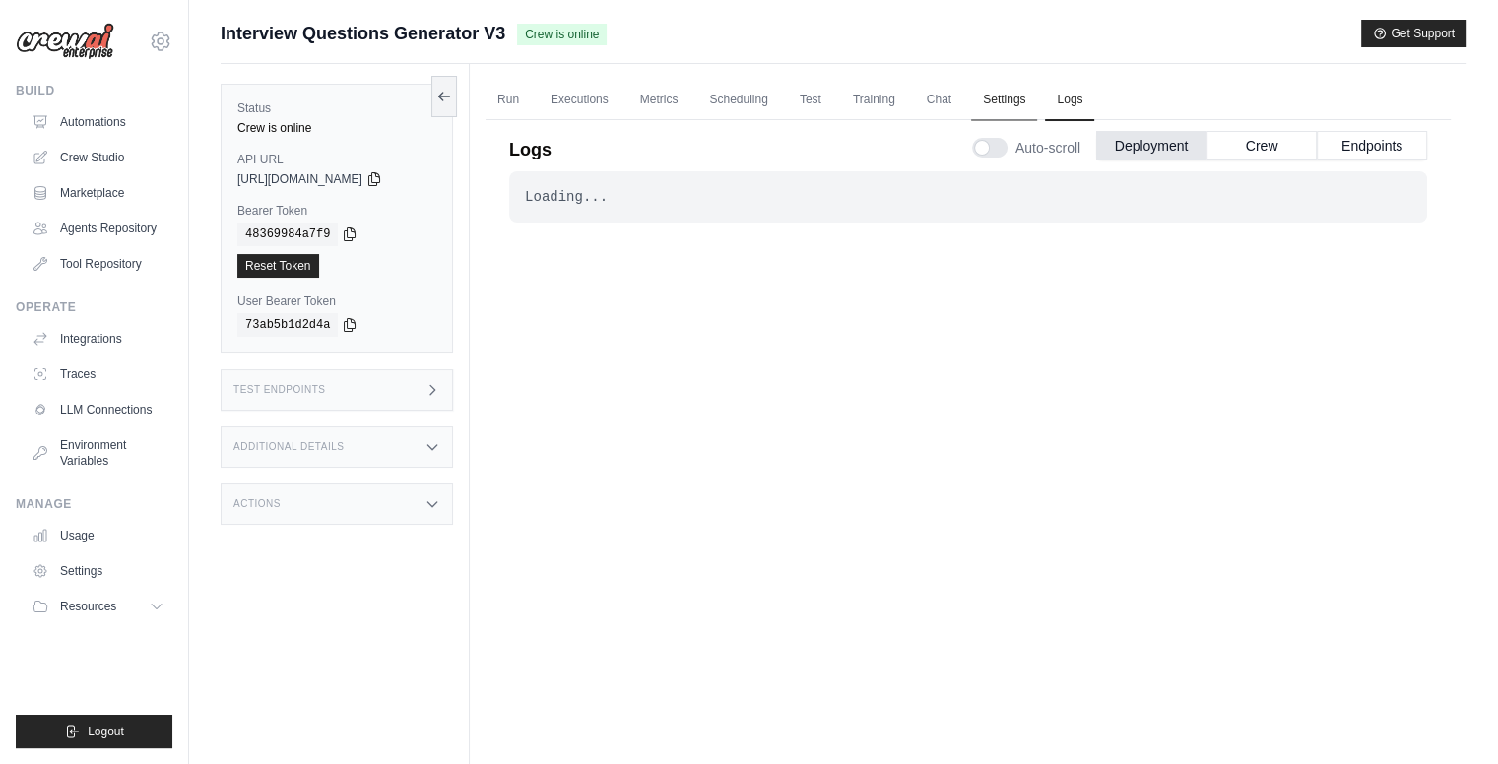
click at [1001, 101] on link "Settings" at bounding box center [1004, 100] width 66 height 41
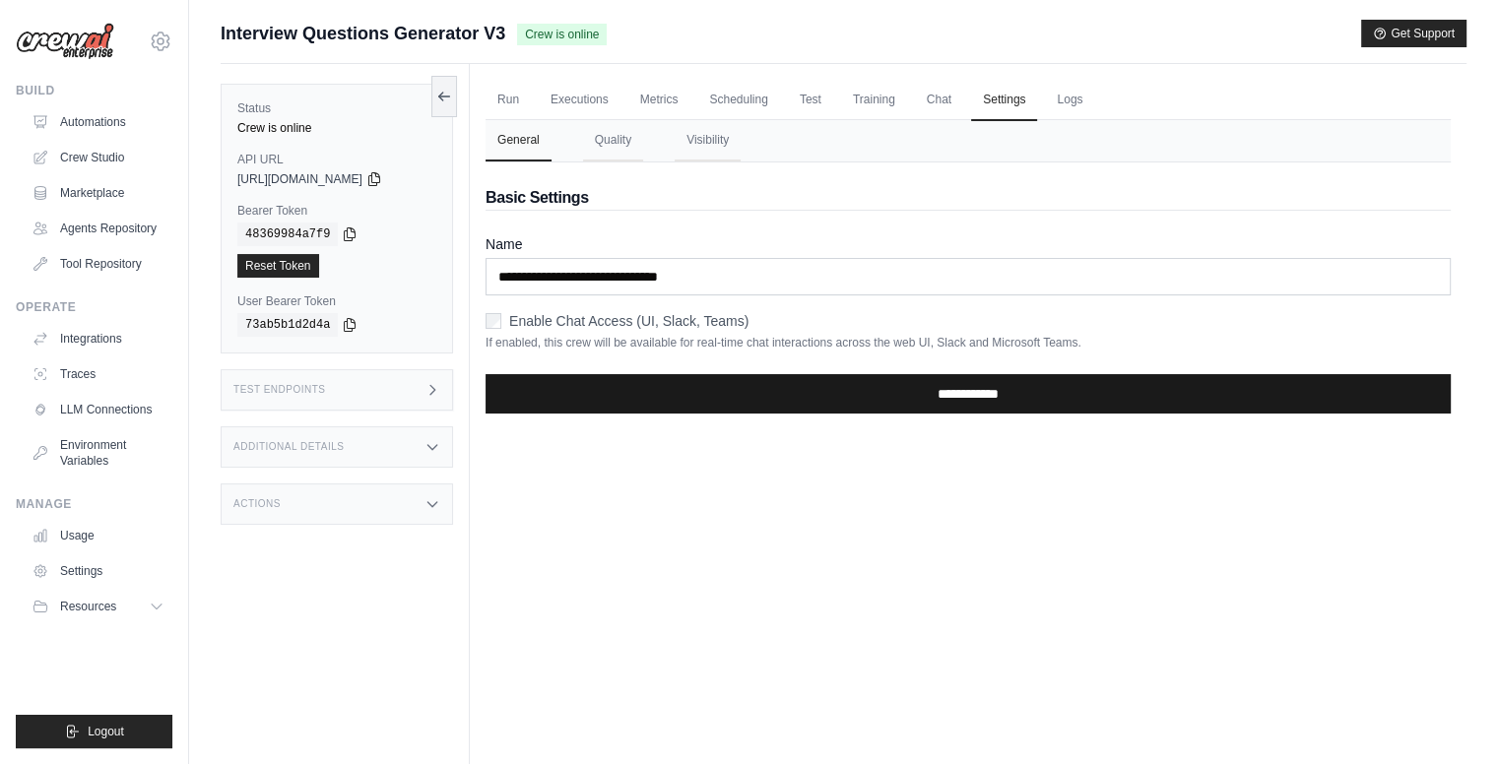
click at [905, 396] on input "**********" at bounding box center [968, 393] width 965 height 39
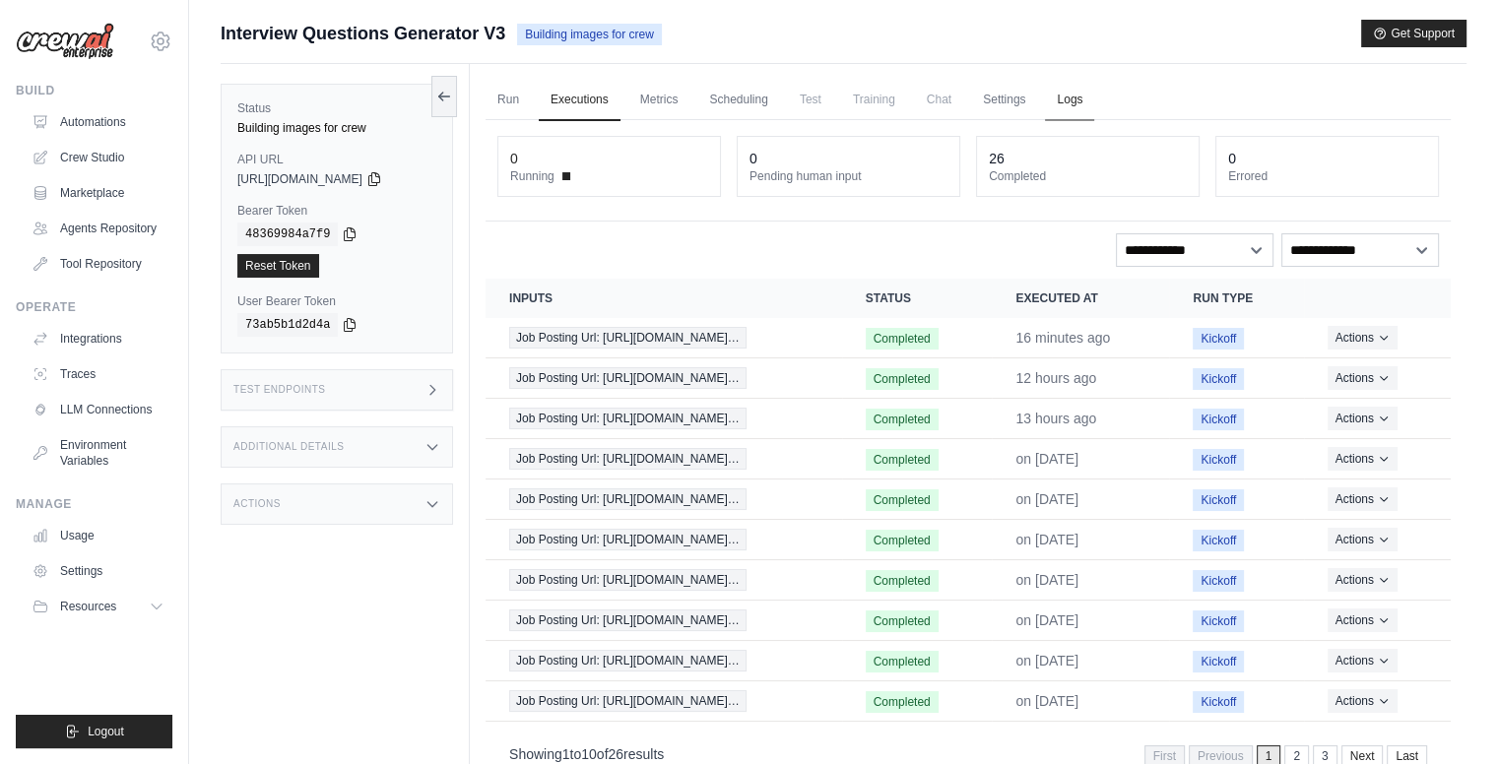
click at [1064, 97] on link "Logs" at bounding box center [1069, 100] width 49 height 41
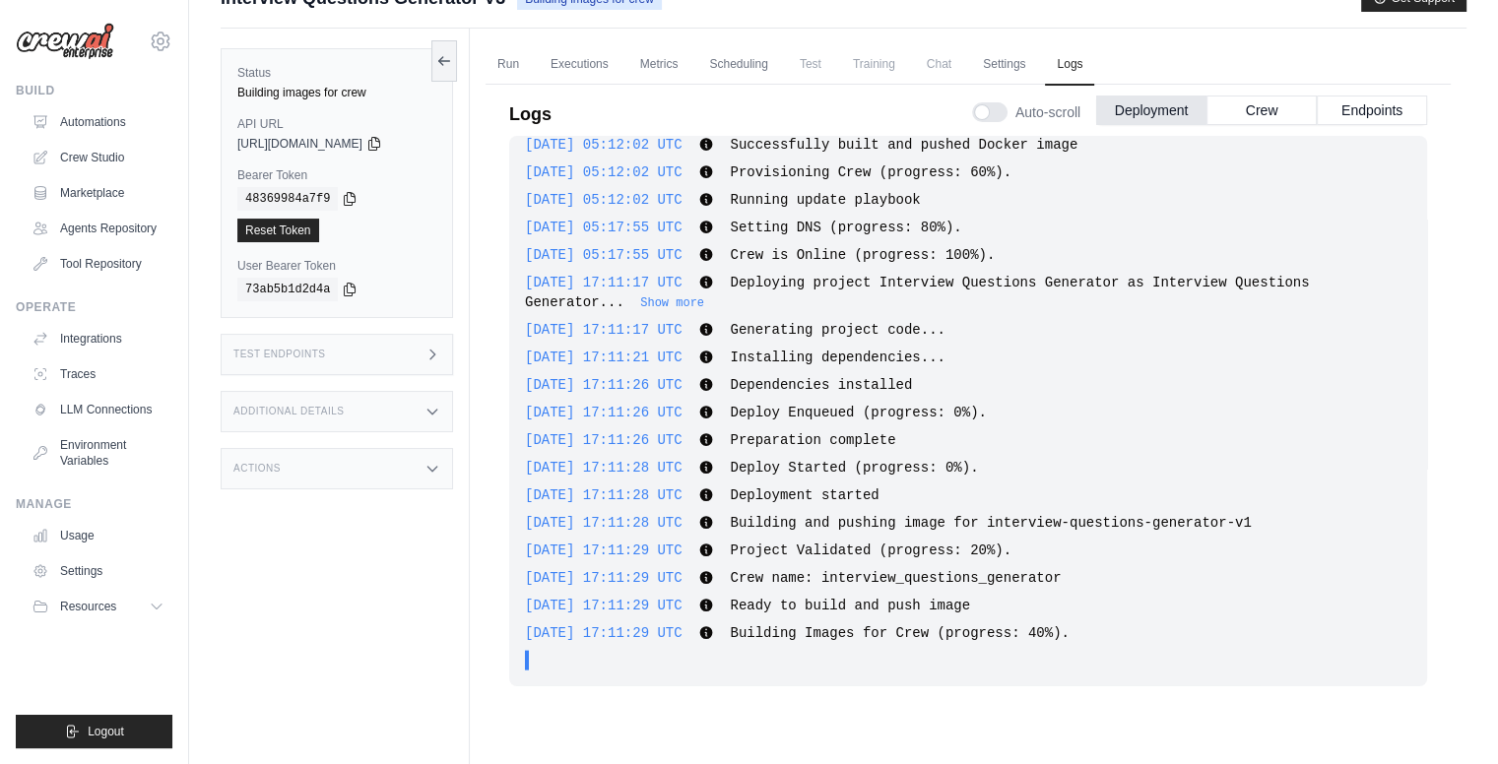
scroll to position [83, 0]
